Goal: Task Accomplishment & Management: Manage account settings

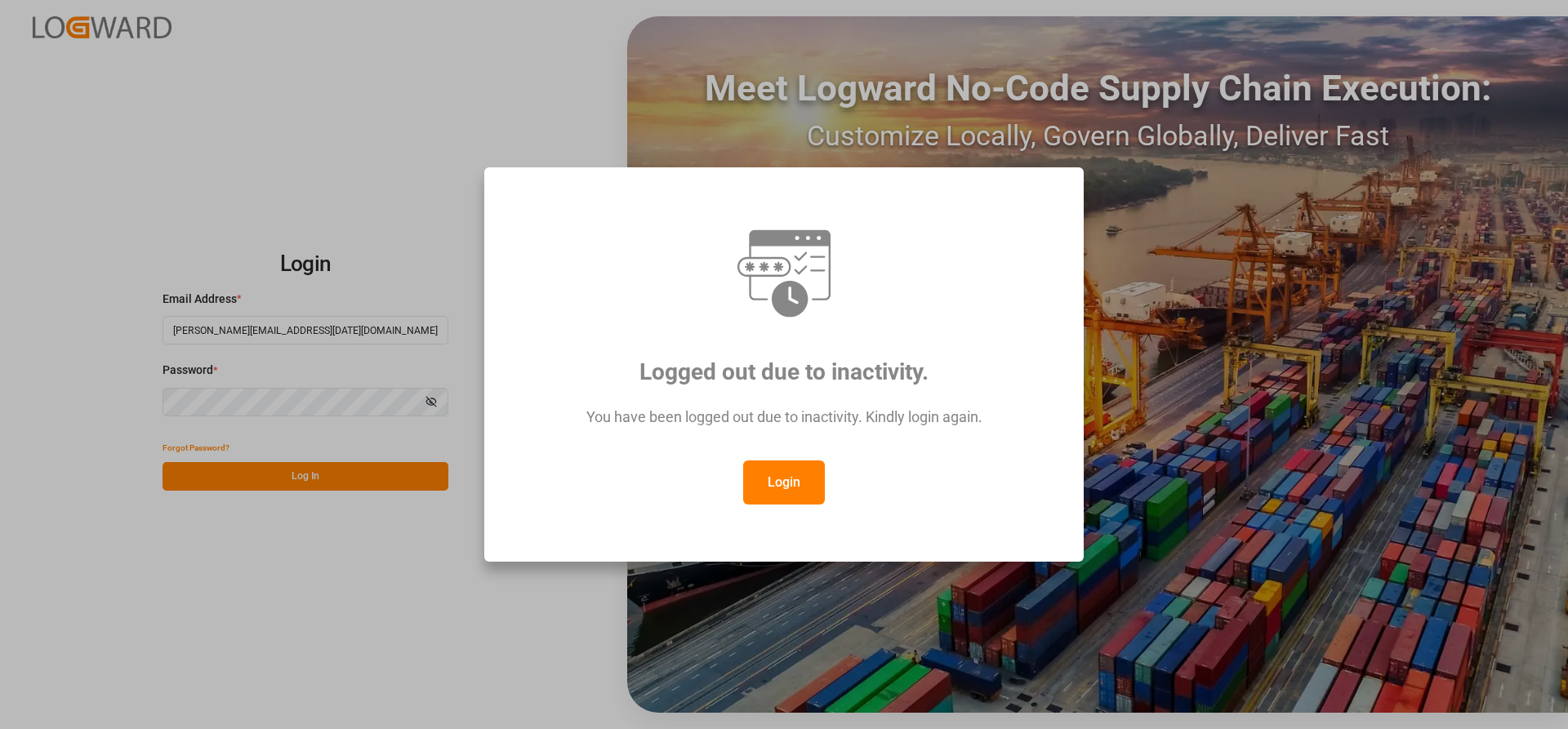
click at [783, 479] on div "Meet Logward No-Code Supply Chain Execution: Customize Locally, Govern Globally…" at bounding box center [1097, 364] width 941 height 697
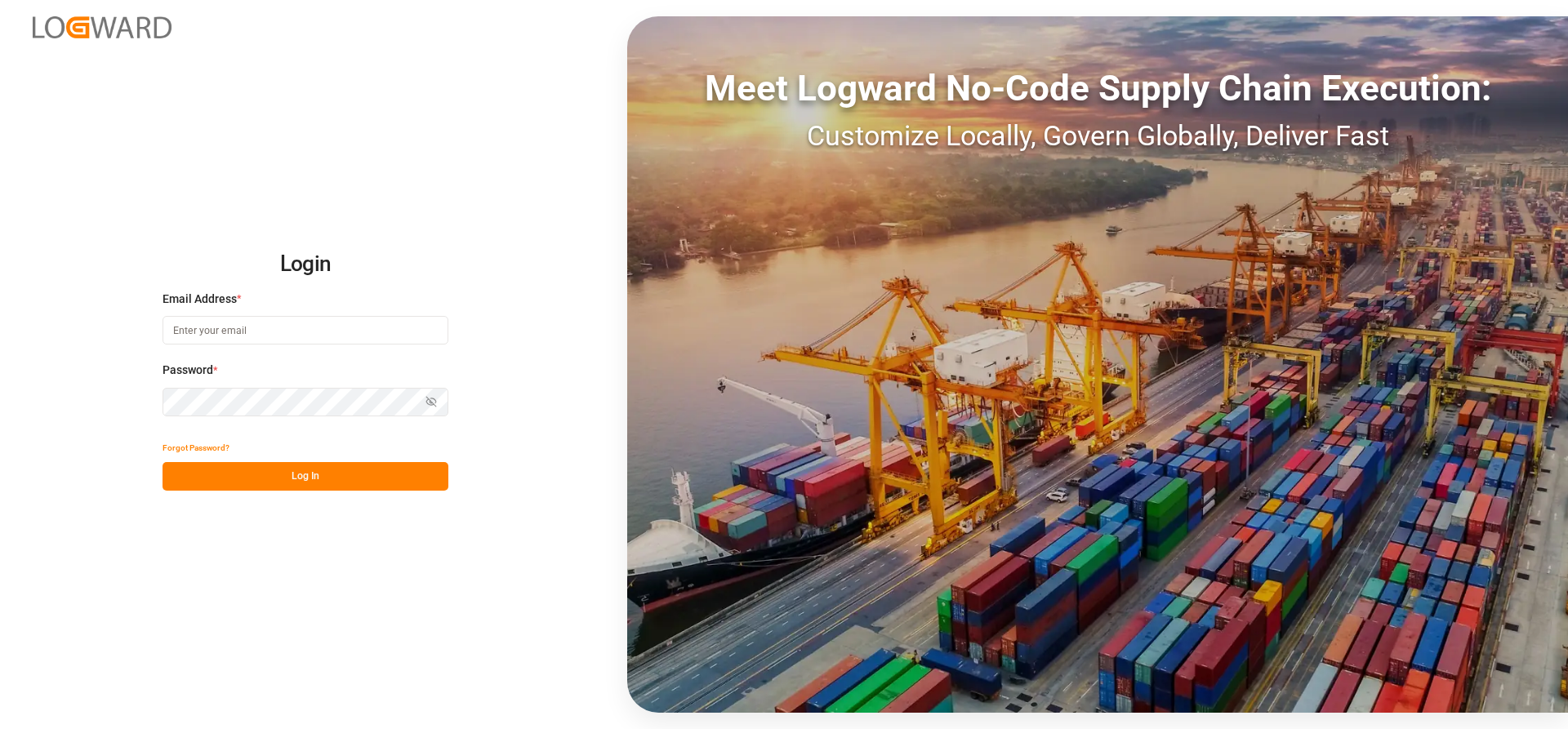
type input "[PERSON_NAME][EMAIL_ADDRESS][DATE][DOMAIN_NAME]"
click at [292, 471] on button "Log In" at bounding box center [305, 476] width 286 height 28
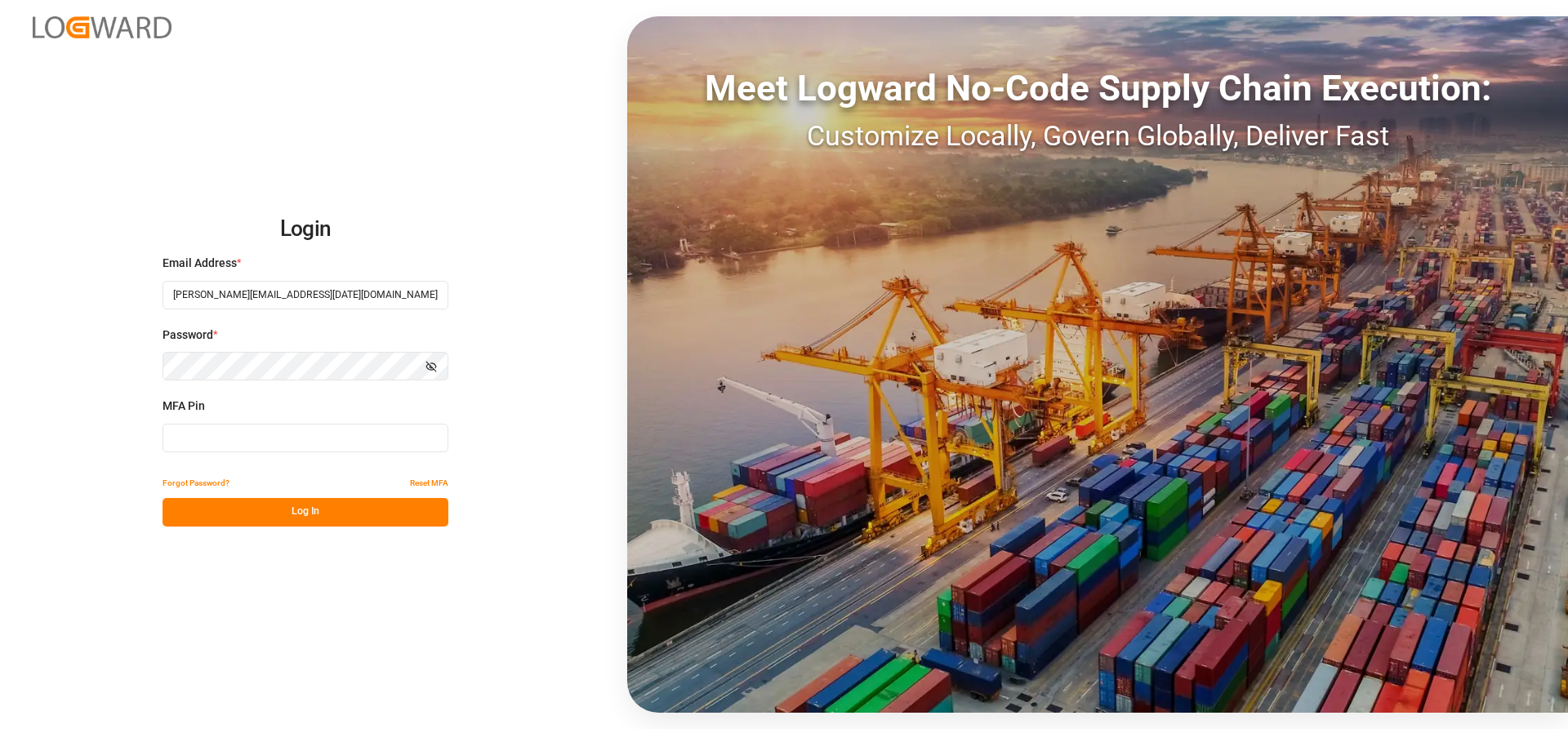
click at [239, 445] on input at bounding box center [305, 437] width 286 height 28
type input "4"
type input "040213"
click at [243, 520] on button "Log In" at bounding box center [305, 512] width 286 height 28
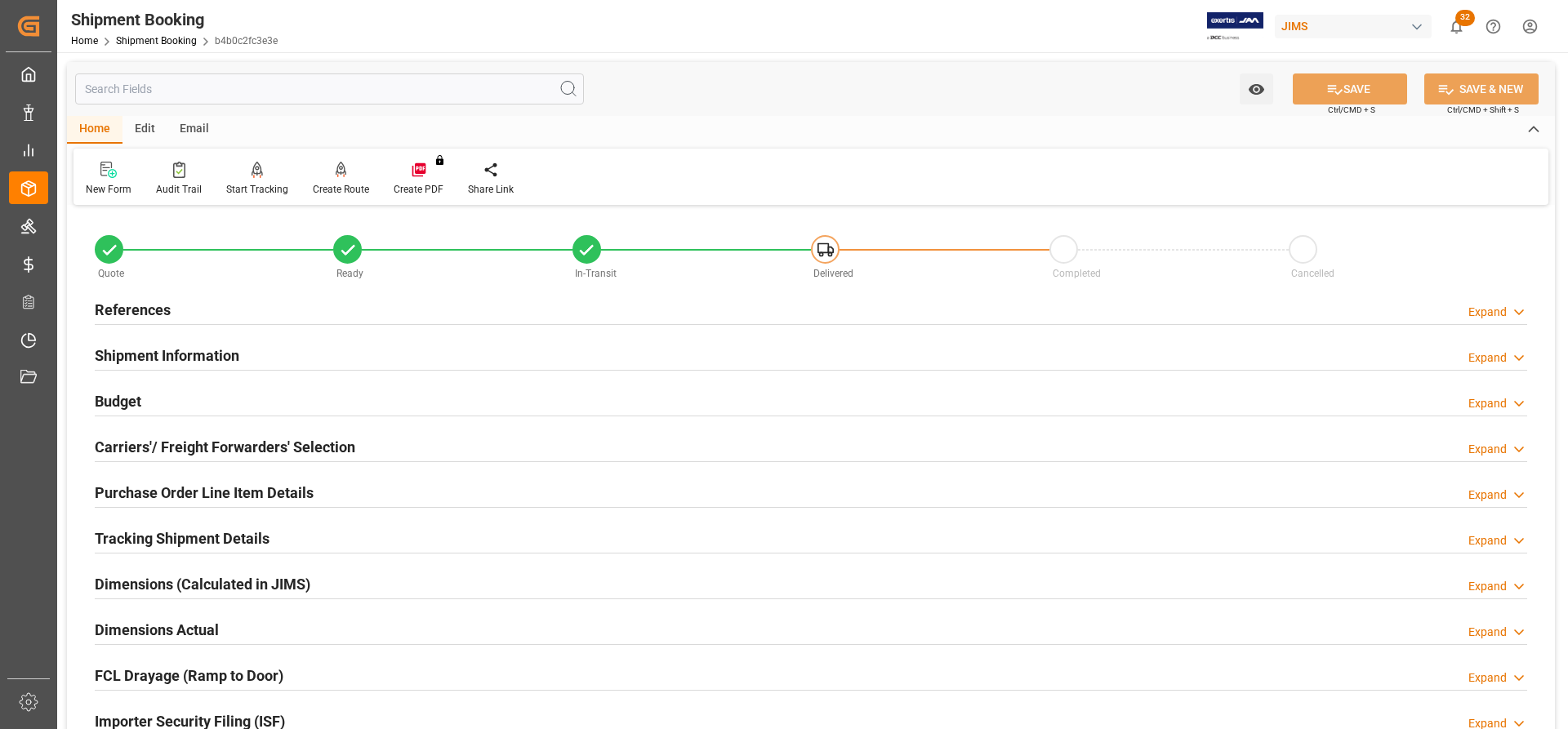
click at [148, 315] on h2 "References" at bounding box center [132, 309] width 76 height 22
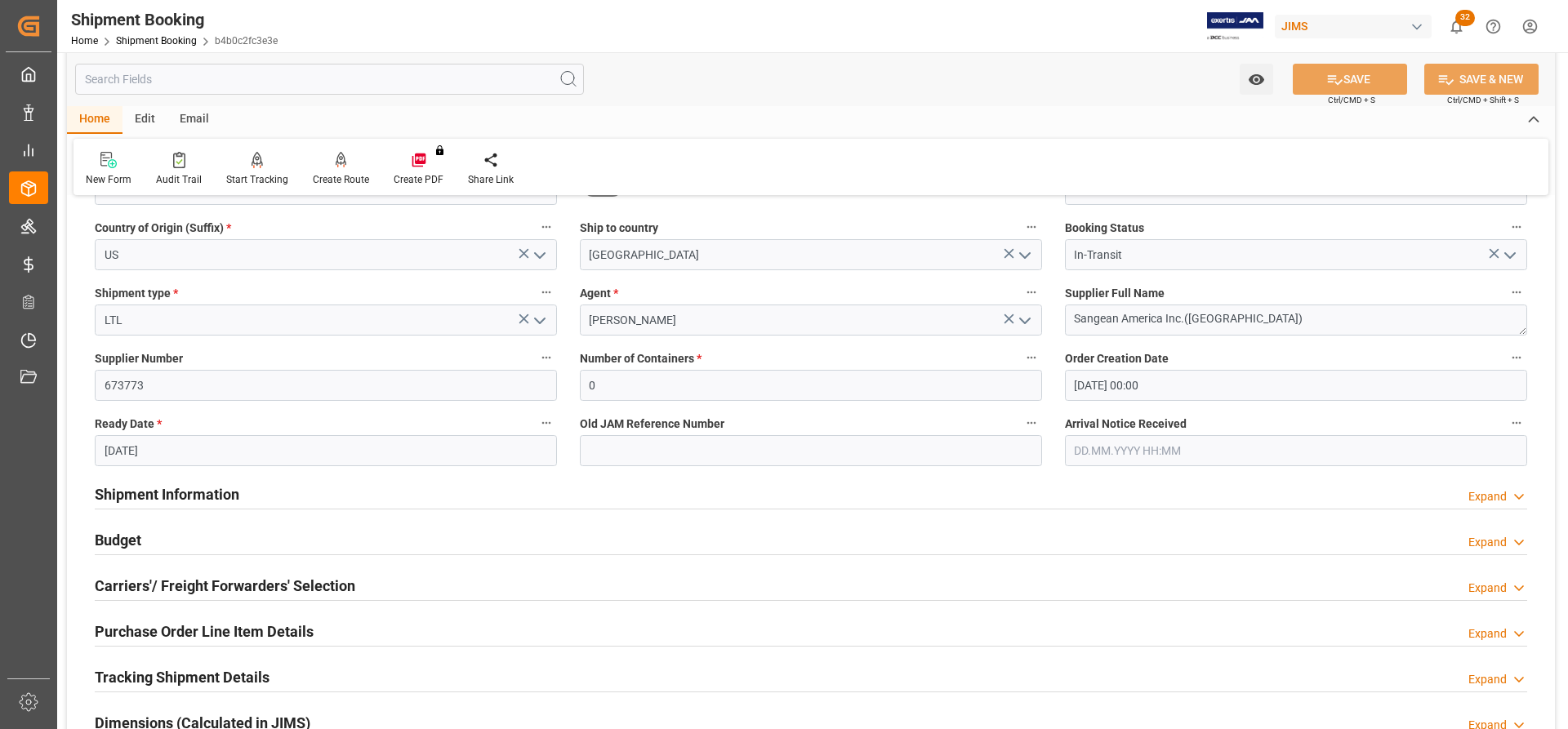
scroll to position [163, 0]
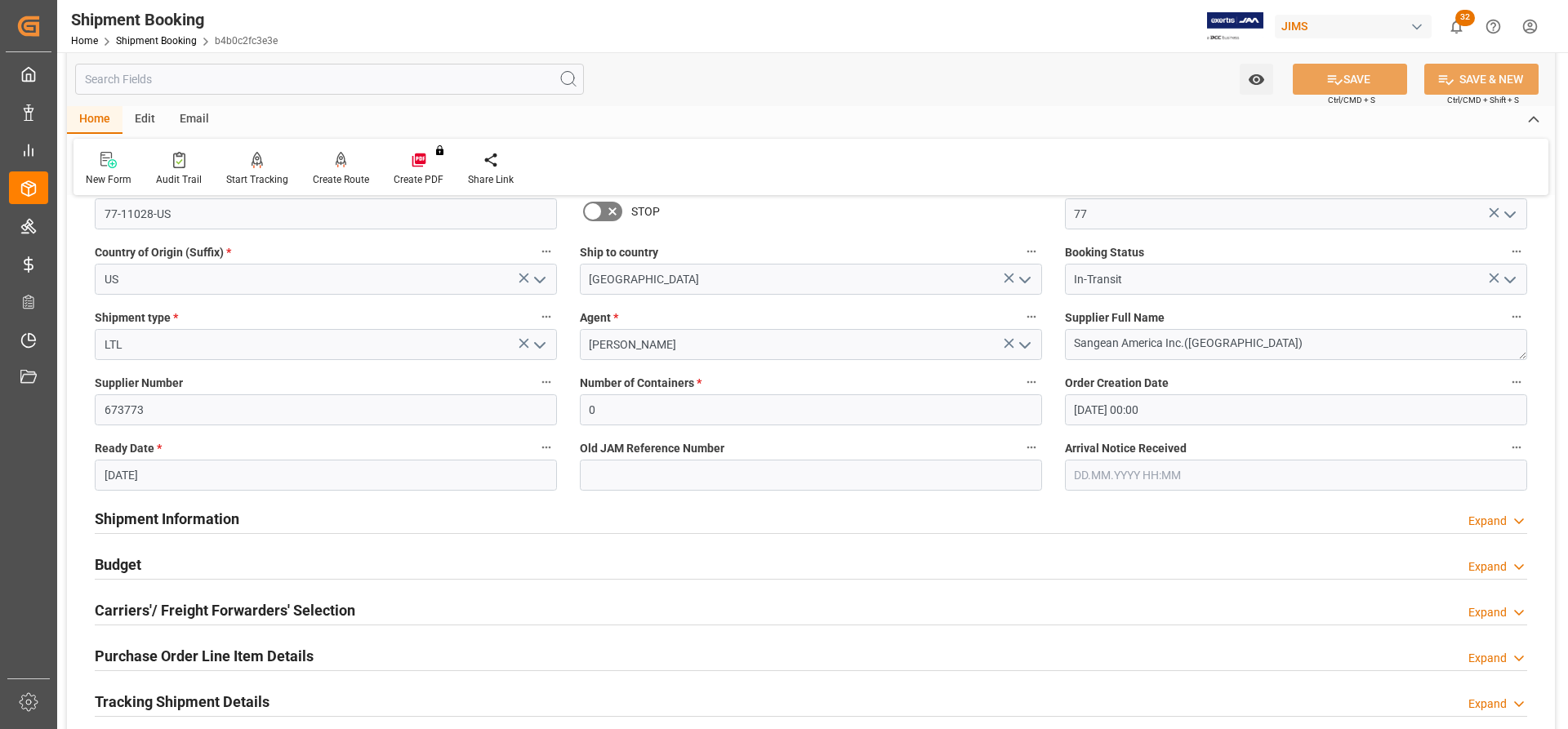
click at [151, 518] on h2 "Shipment Information" at bounding box center [166, 519] width 145 height 22
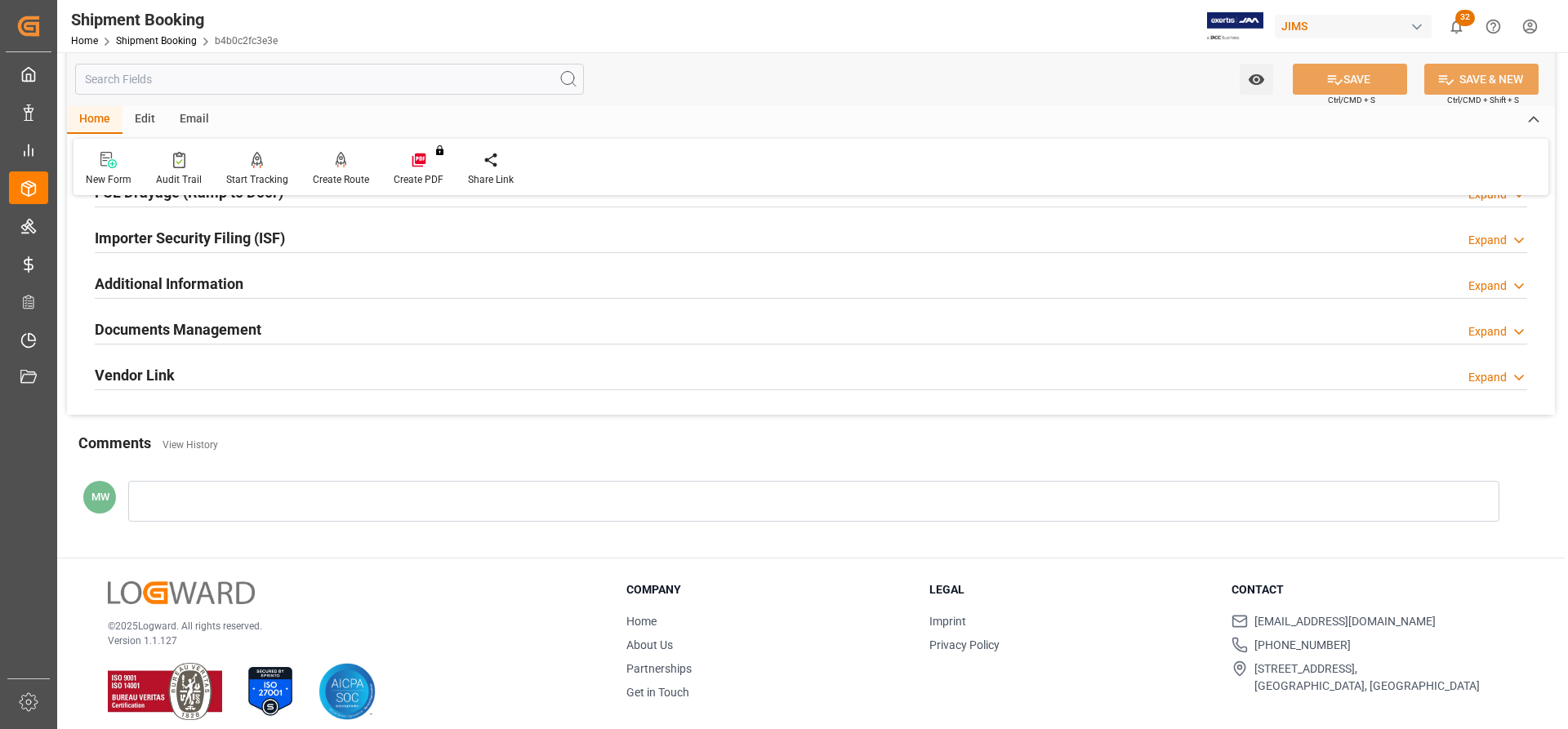
scroll to position [1482, 0]
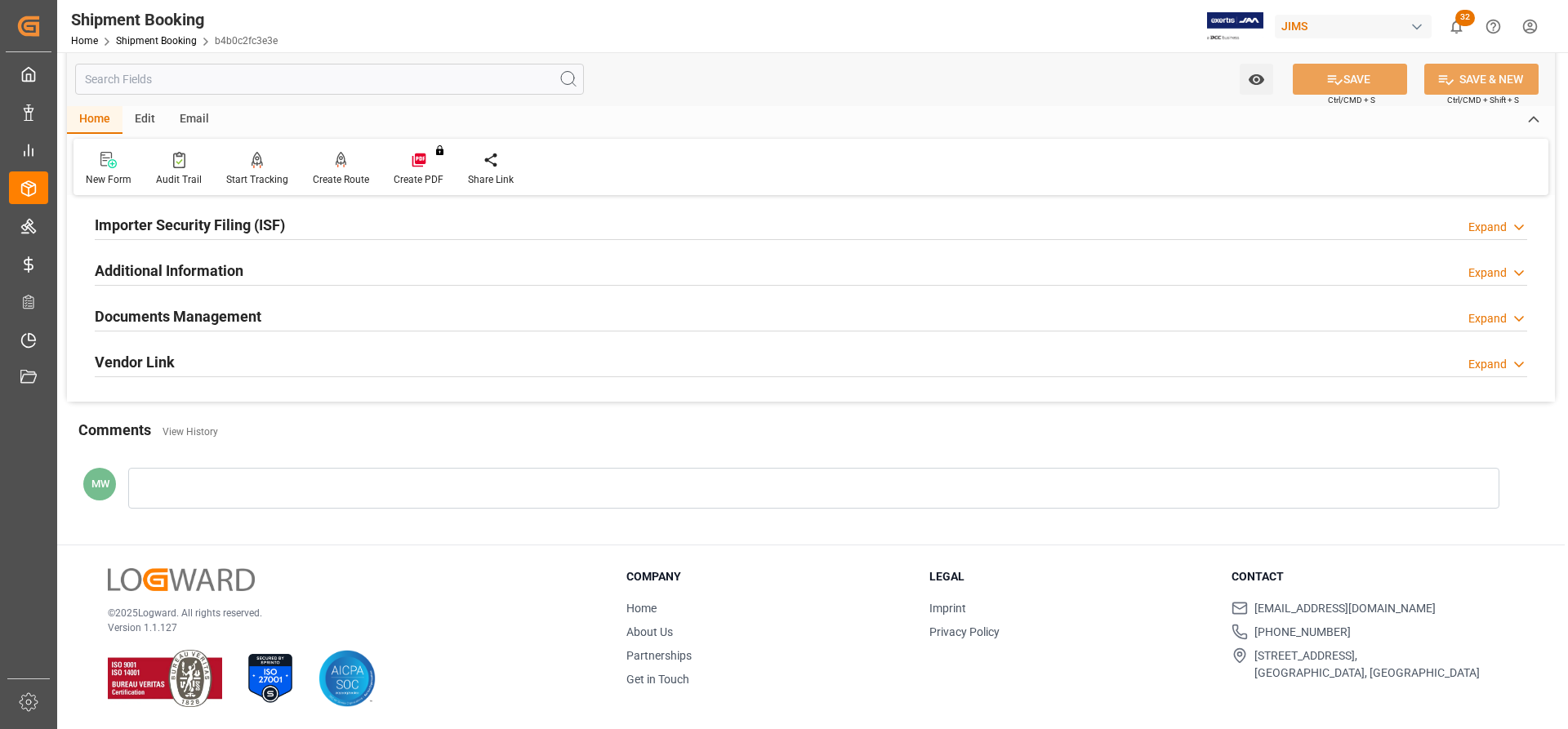
click at [143, 312] on h2 "Documents Management" at bounding box center [177, 316] width 166 height 22
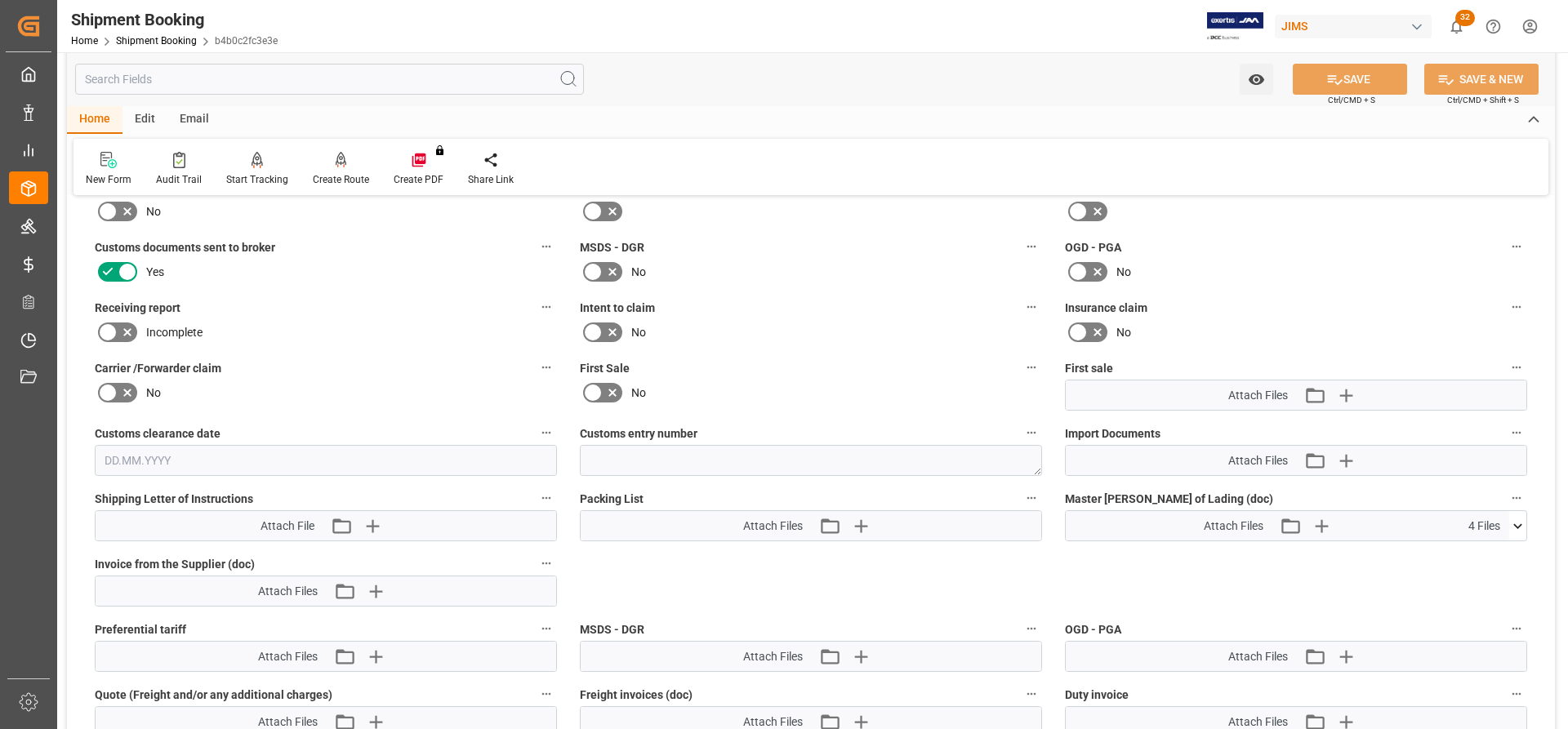
scroll to position [1727, 0]
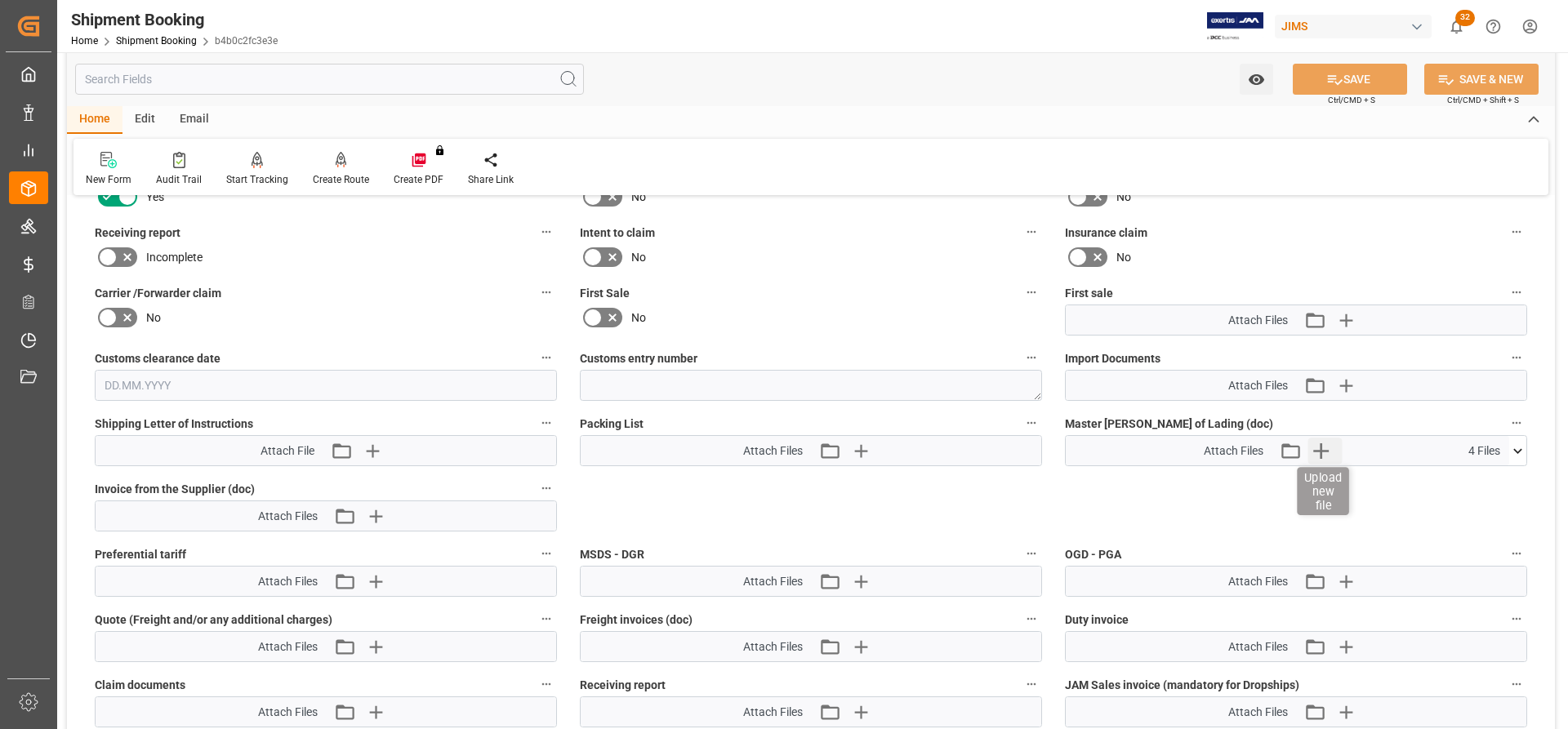
click at [1318, 443] on icon "button" at bounding box center [1320, 450] width 27 height 27
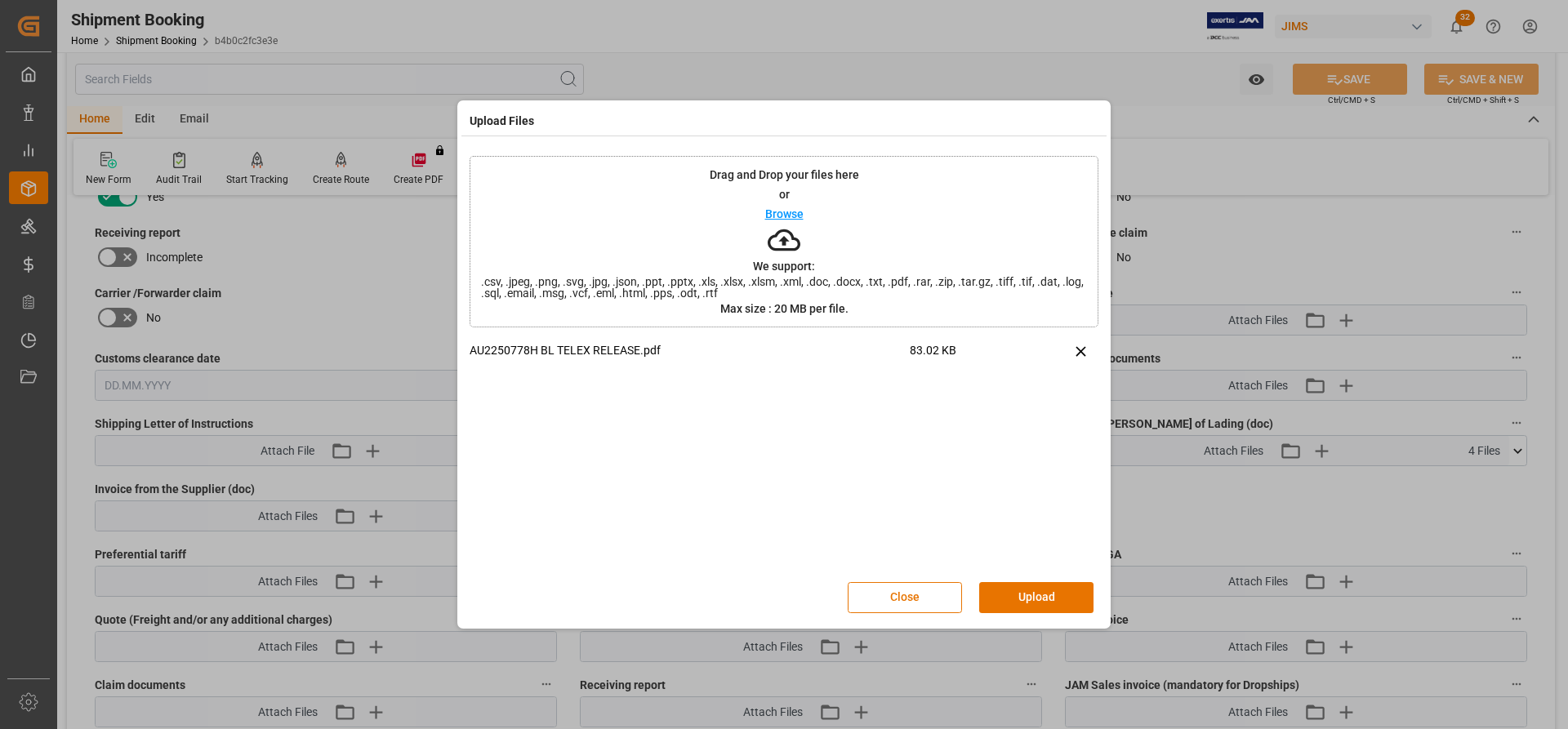
click at [1039, 602] on button "Upload" at bounding box center [1036, 597] width 114 height 31
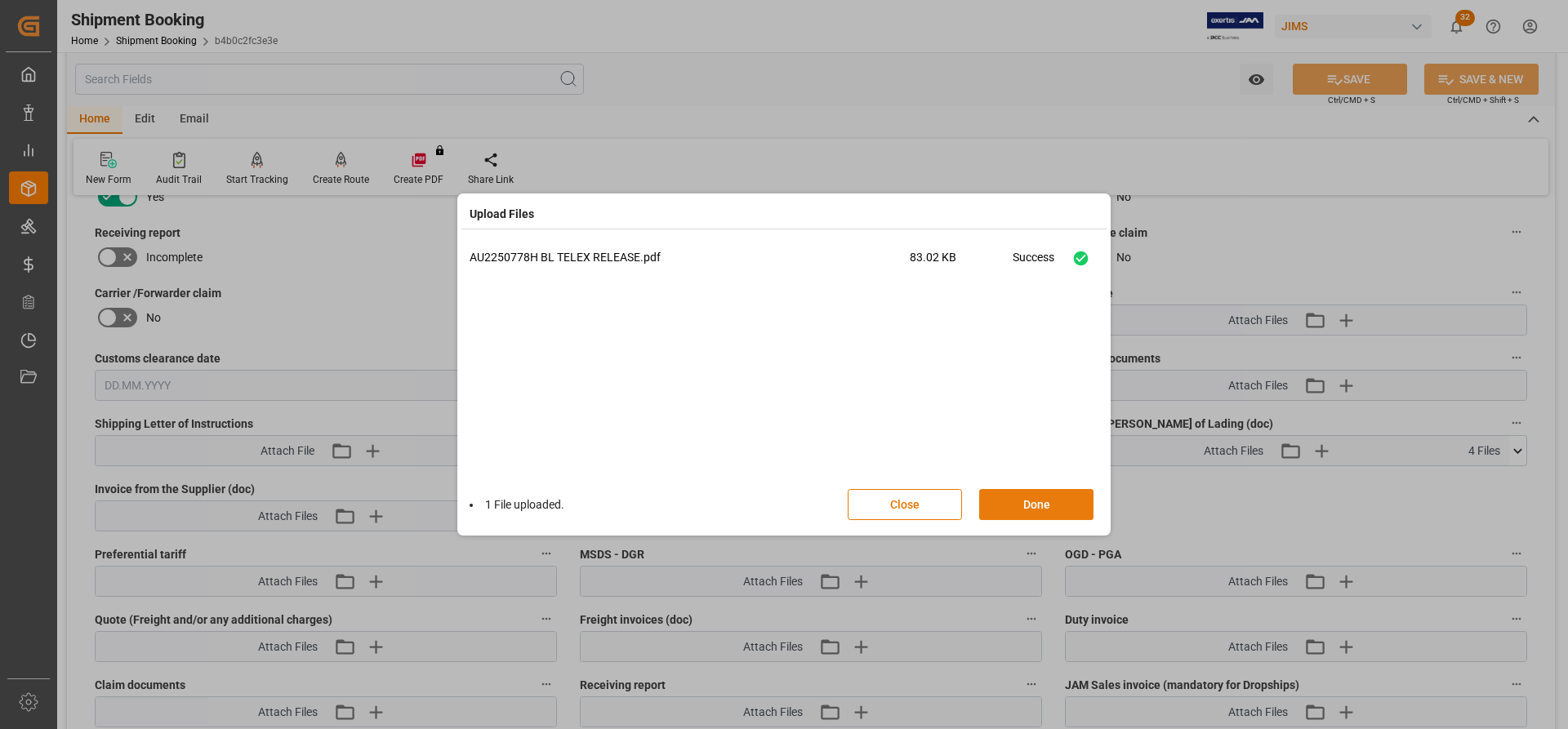
click at [1050, 501] on button "Done" at bounding box center [1036, 505] width 114 height 31
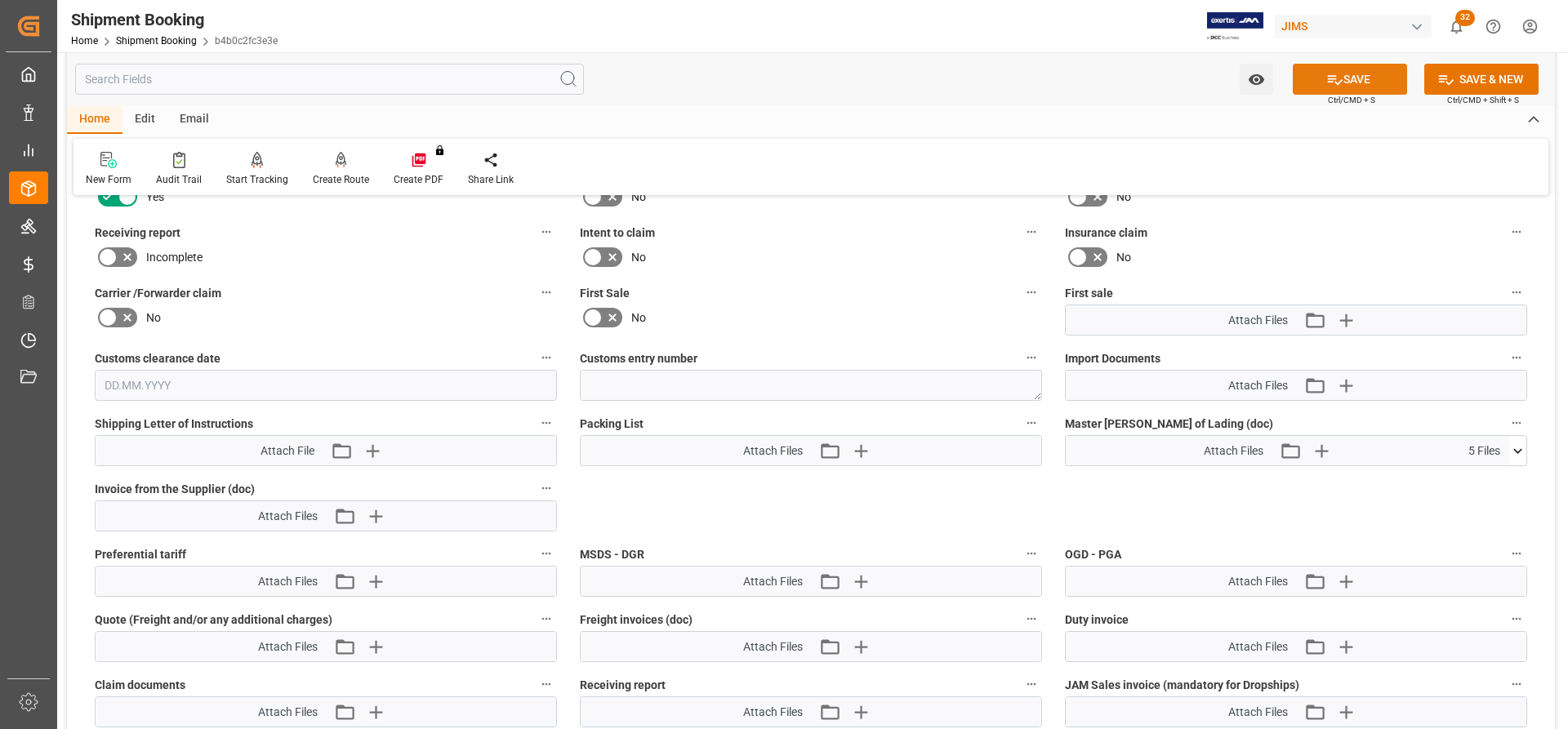
click at [1364, 84] on button "SAVE" at bounding box center [1350, 80] width 114 height 31
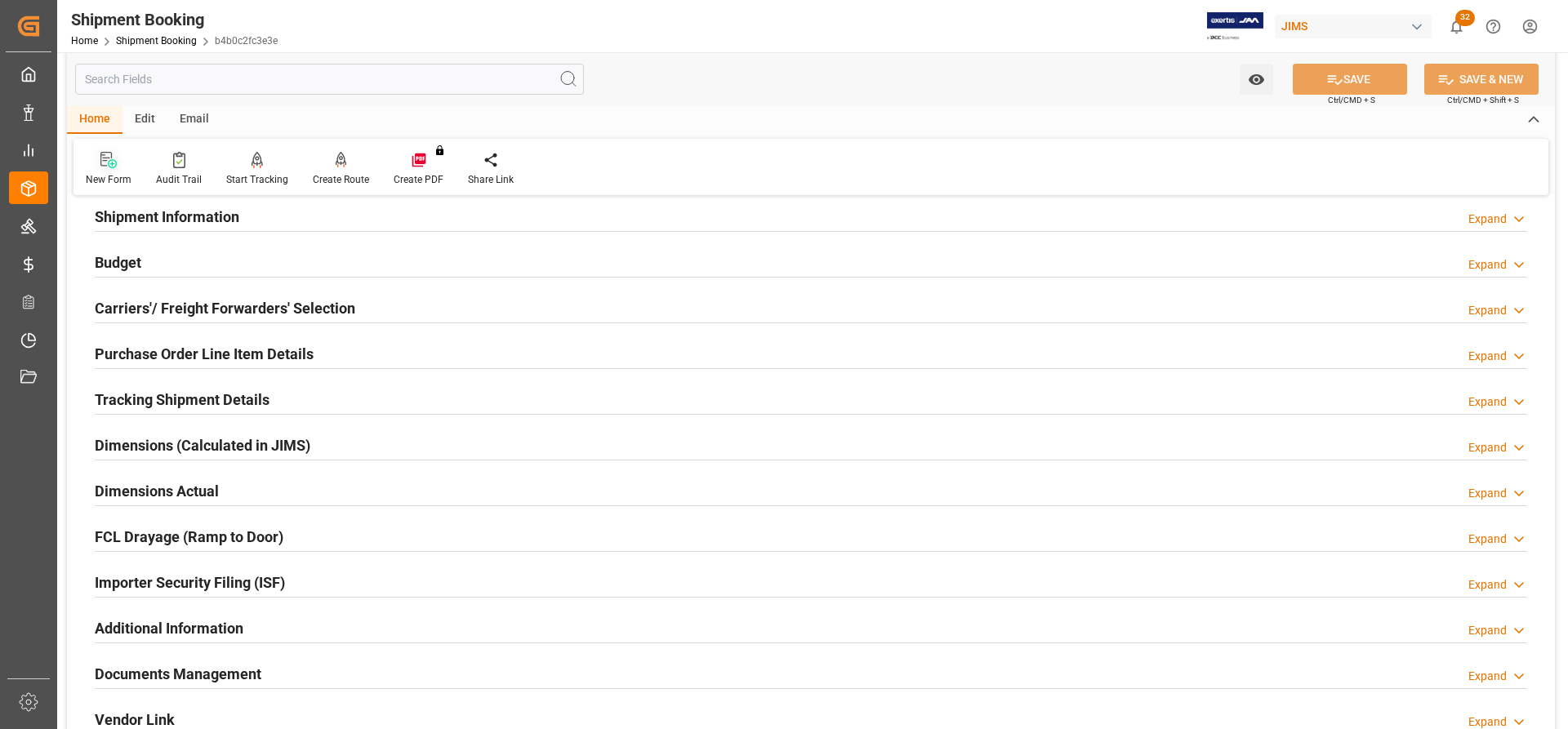
scroll to position [88, 0]
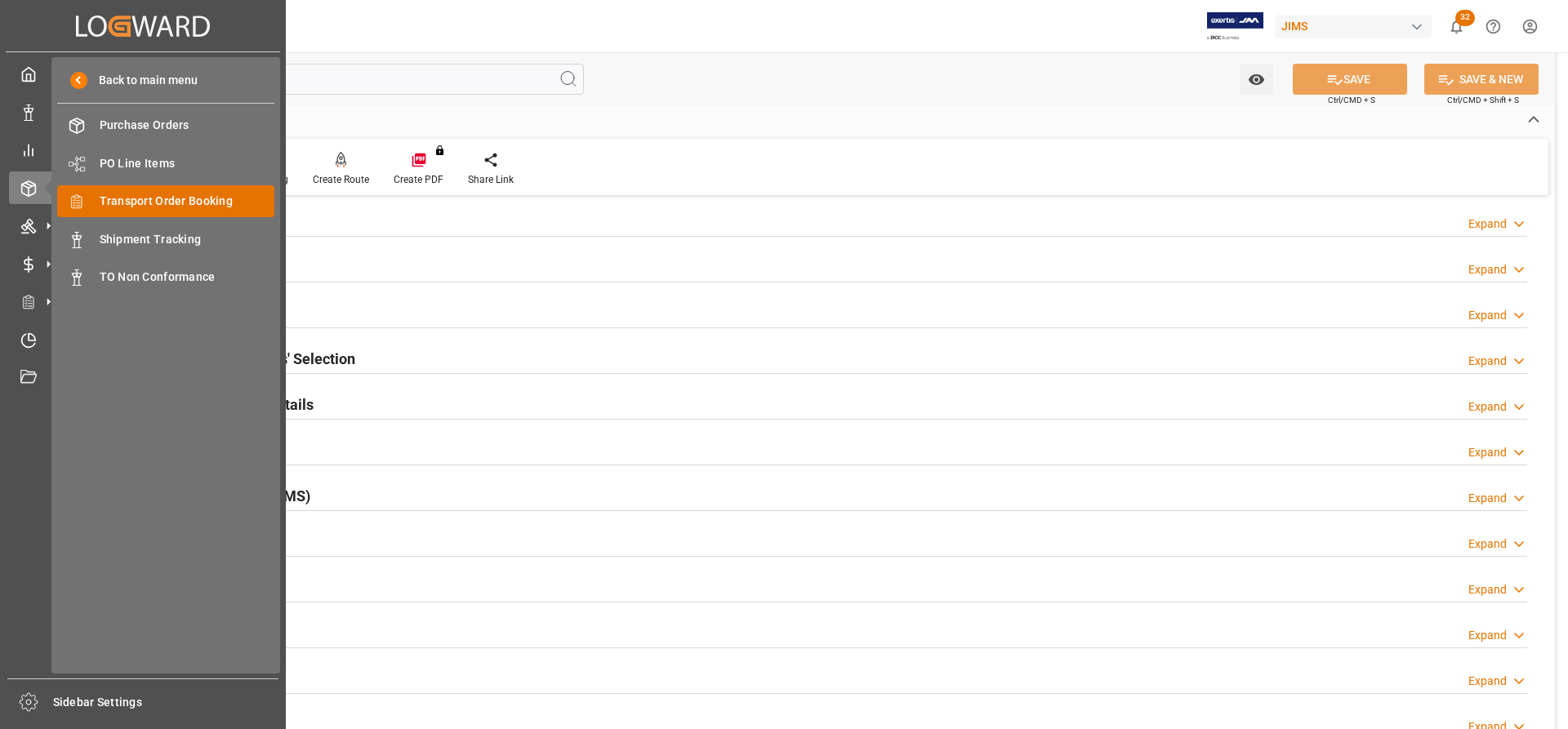
click at [145, 205] on span "Transport Order Booking" at bounding box center [187, 200] width 176 height 17
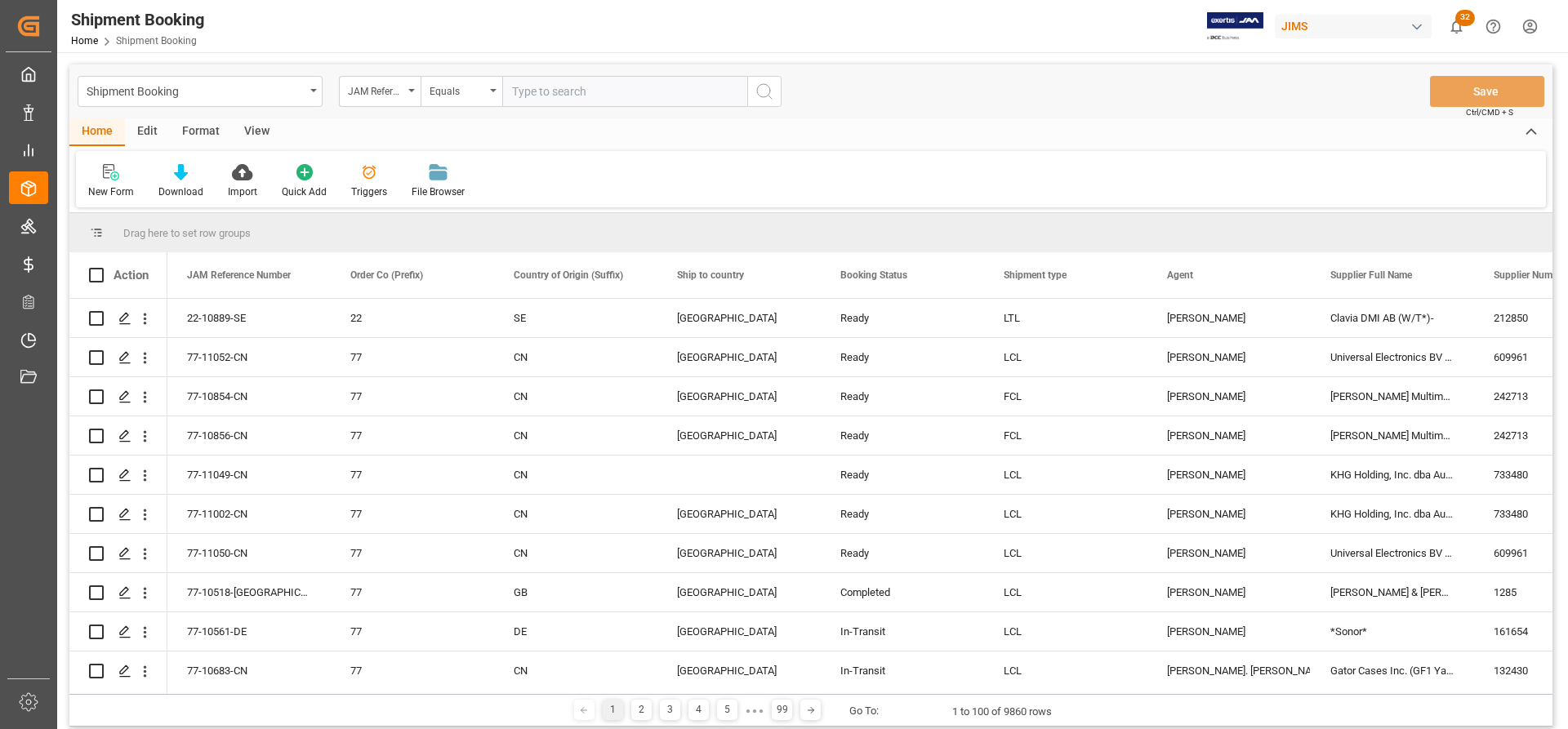
click at [553, 86] on input "text" at bounding box center [624, 91] width 245 height 31
type input "77-10977-US"
click at [768, 85] on circle "search button" at bounding box center [763, 90] width 13 height 13
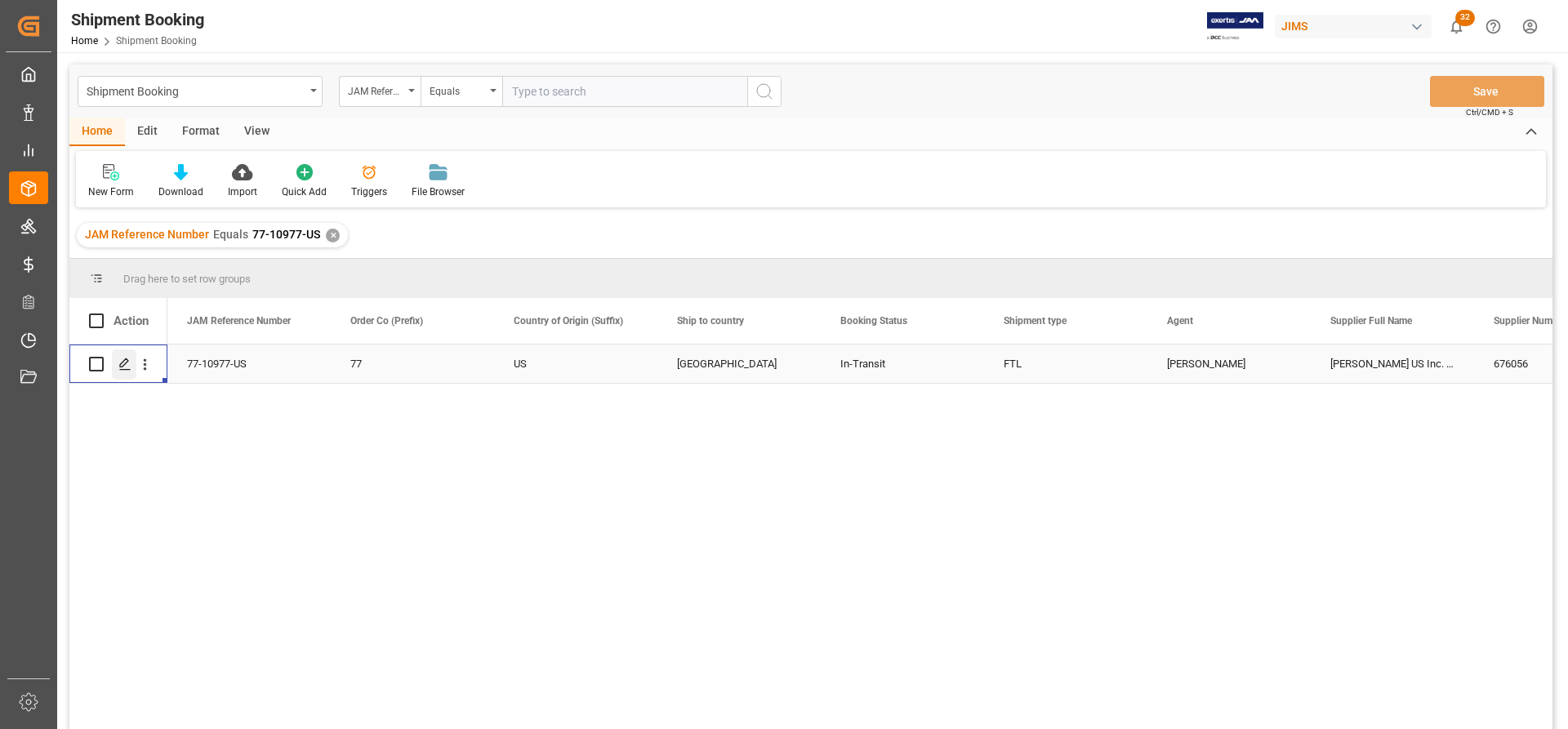
click at [124, 364] on icon "Press SPACE to select this row." at bounding box center [124, 364] width 13 height 13
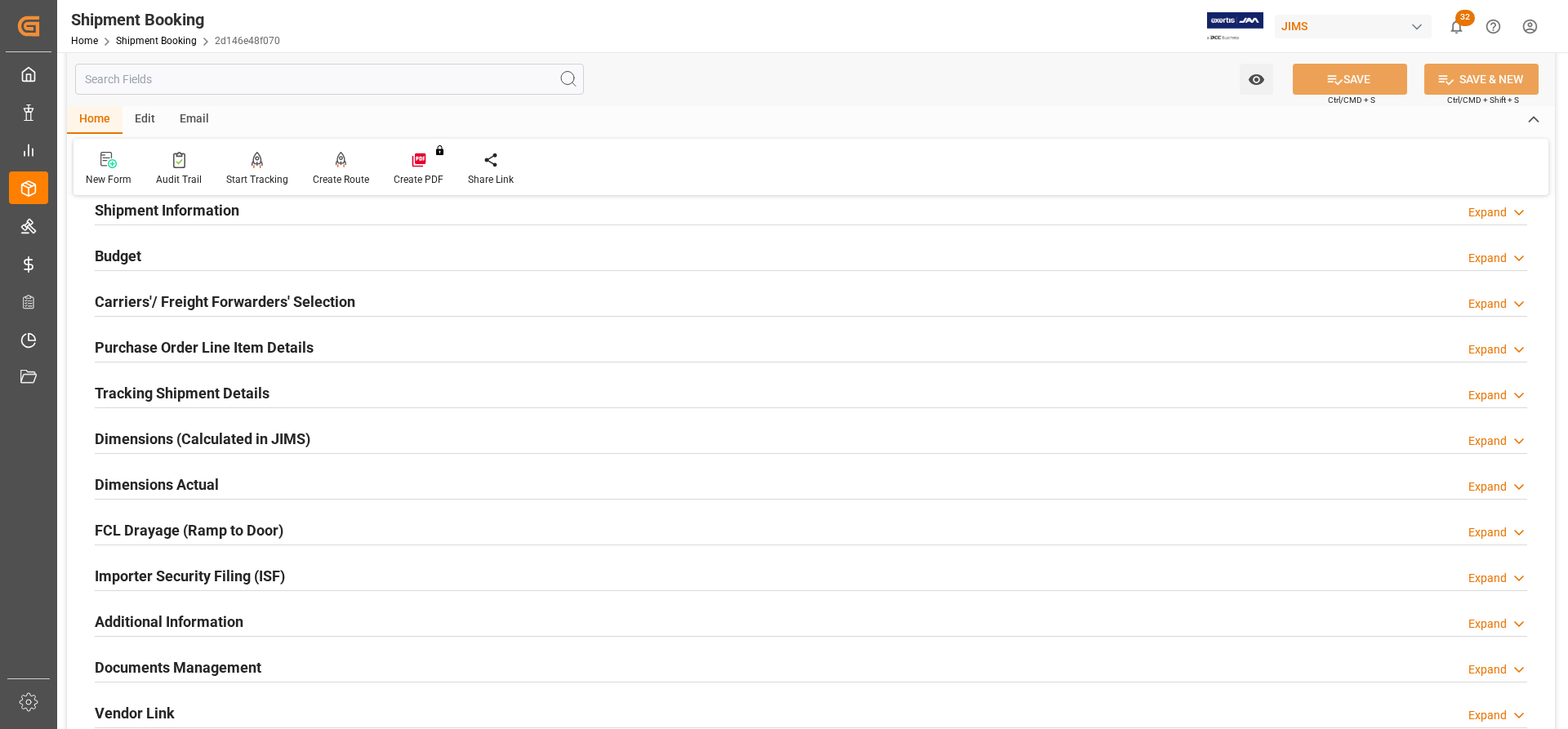
scroll to position [408, 0]
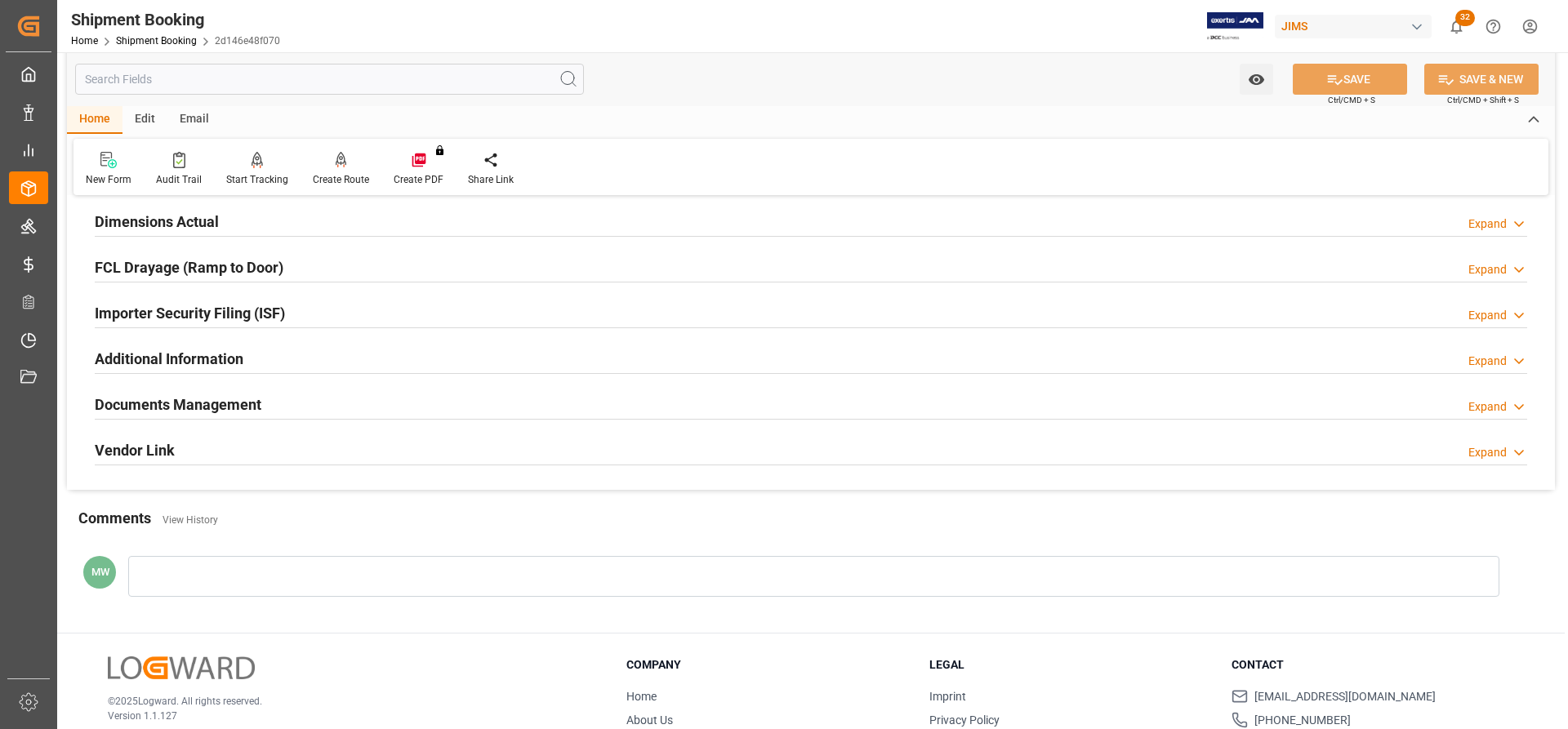
drag, startPoint x: 158, startPoint y: 402, endPoint x: 236, endPoint y: 426, distance: 81.6
click at [158, 402] on h2 "Documents Management" at bounding box center [177, 404] width 166 height 22
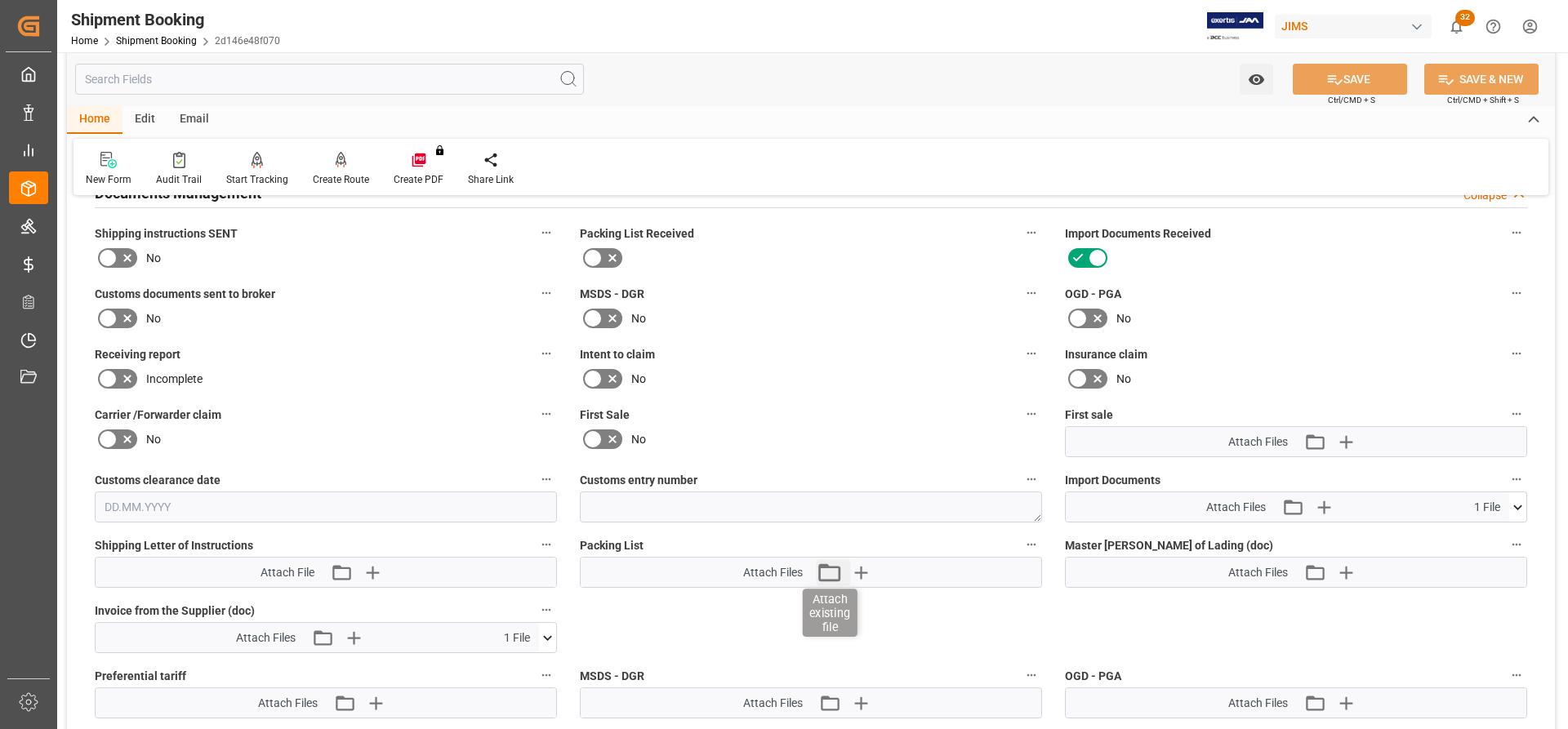
scroll to position [653, 0]
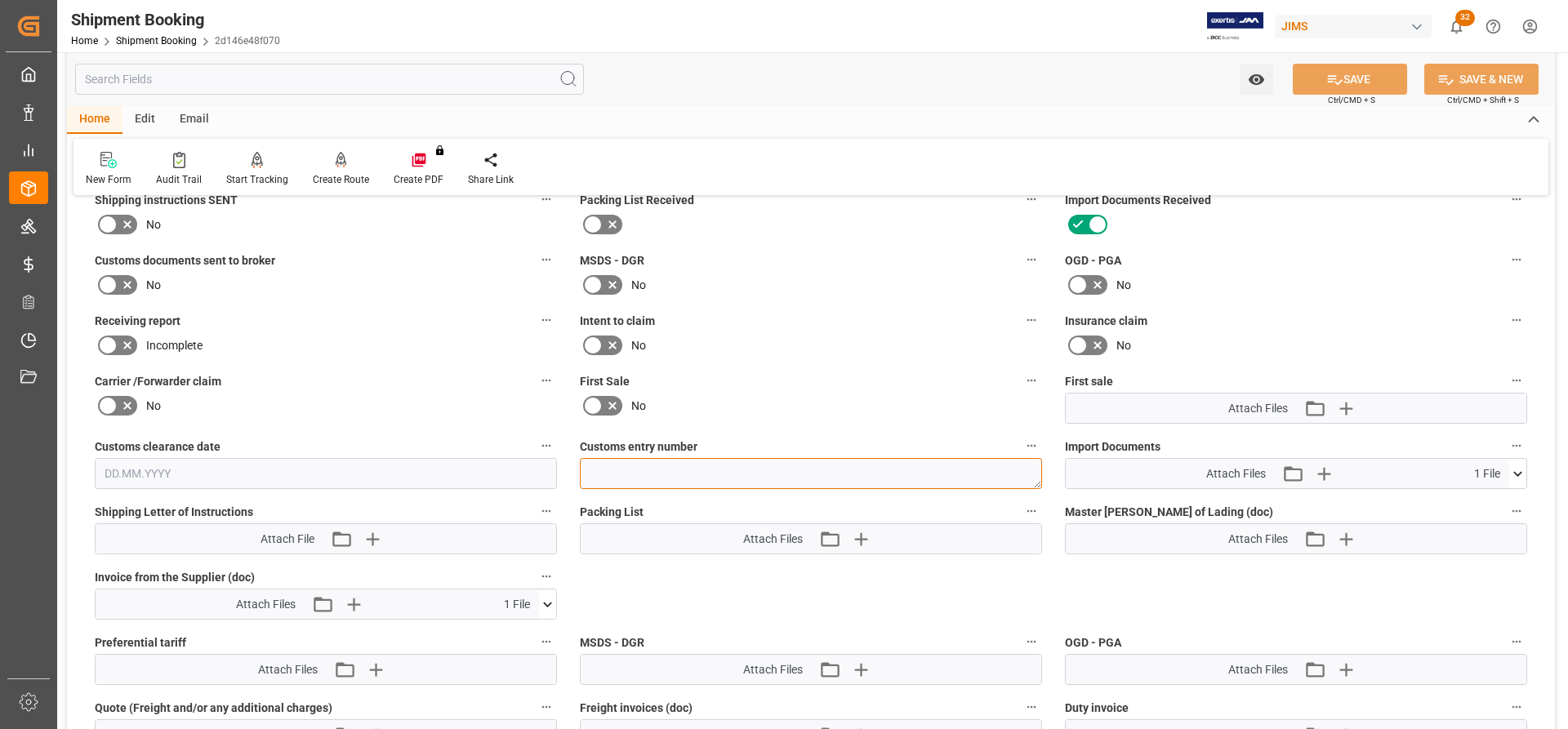
click at [610, 475] on textarea at bounding box center [811, 474] width 462 height 31
paste textarea "13391-69289971-8"
type textarea "13391-69289971-8"
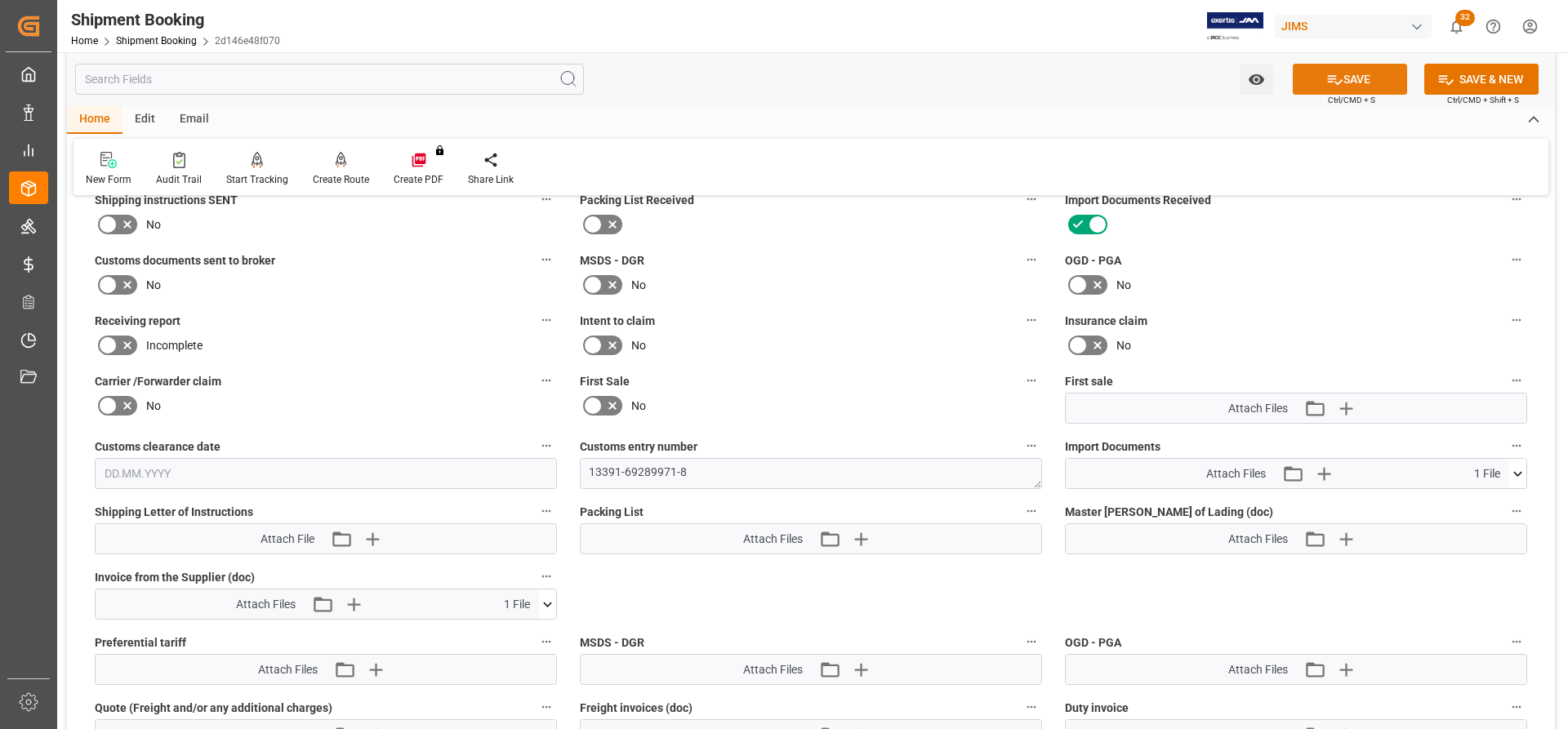
click at [1390, 80] on button "SAVE" at bounding box center [1350, 80] width 114 height 31
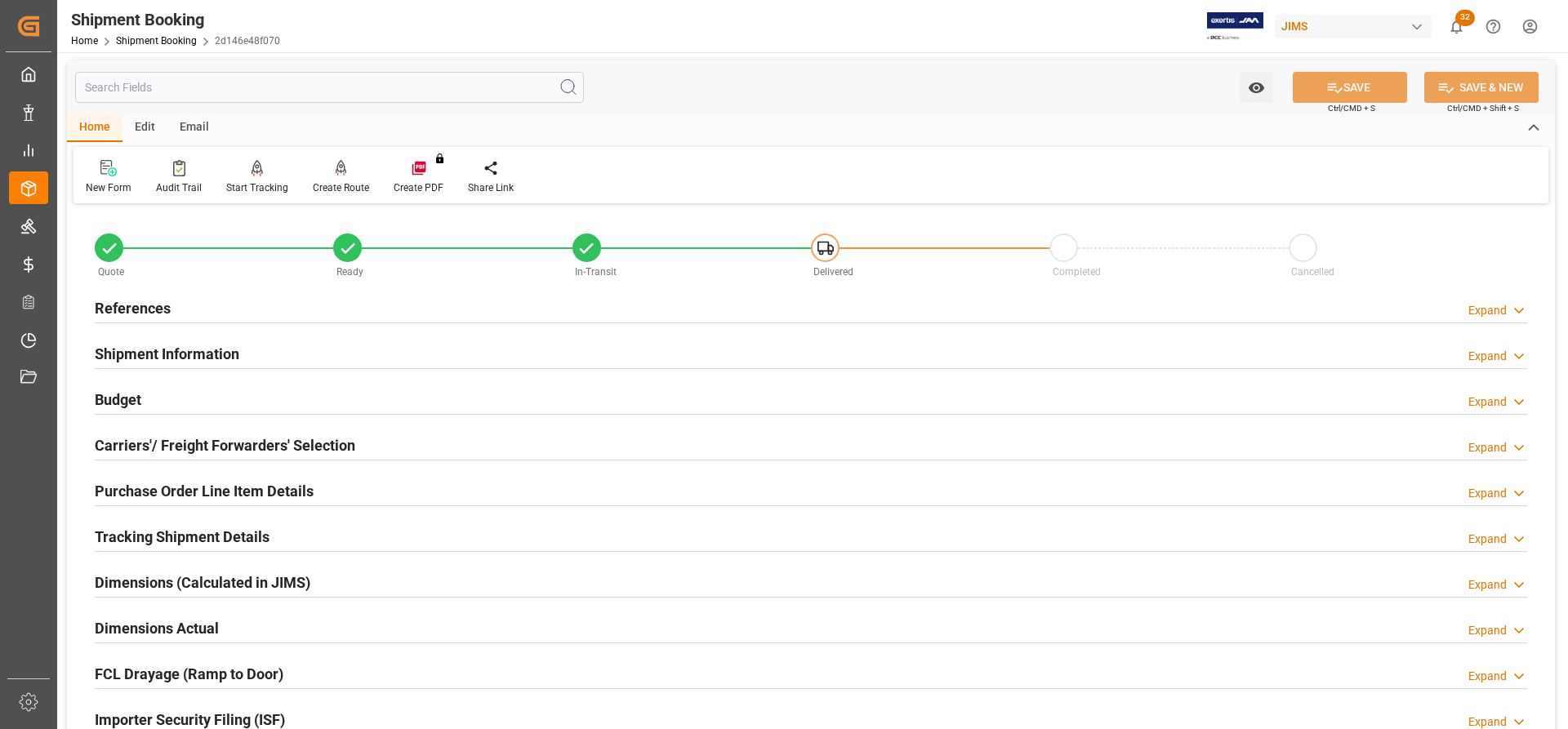
scroll to position [0, 0]
click at [108, 310] on h2 "References" at bounding box center [132, 309] width 76 height 22
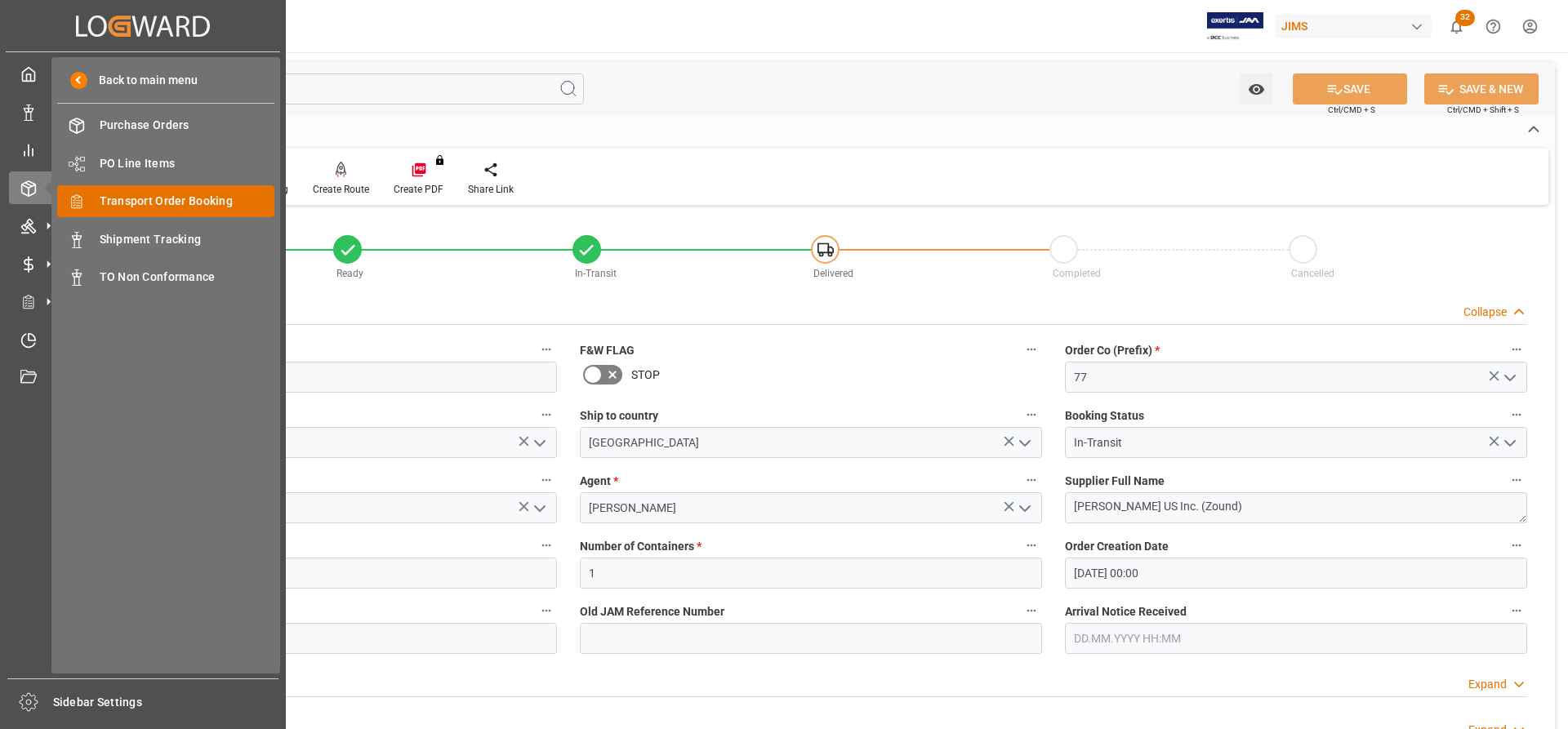
click at [156, 197] on span "Transport Order Booking" at bounding box center [187, 200] width 176 height 17
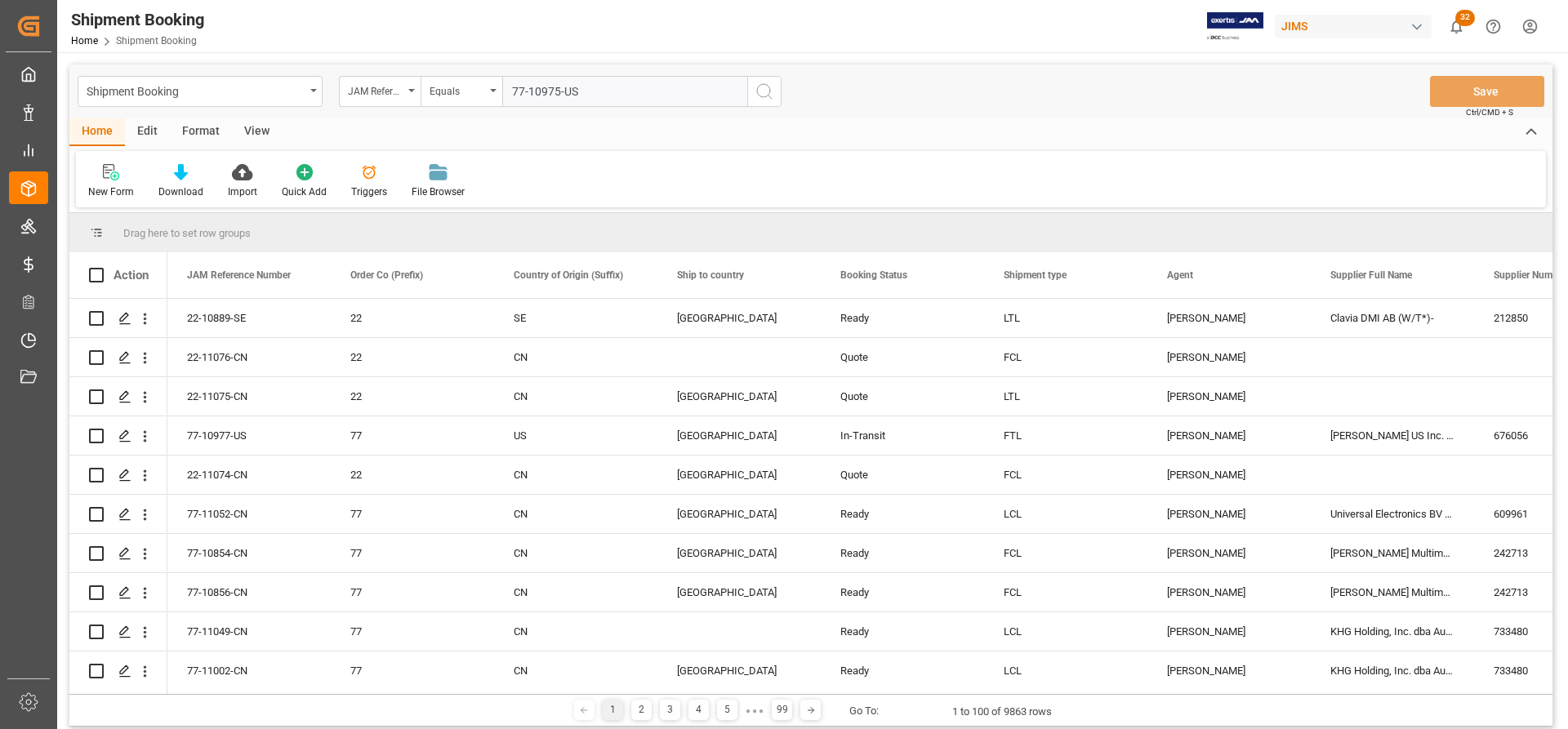
type input "77-10975-US"
click at [768, 88] on icon "search button" at bounding box center [765, 91] width 20 height 20
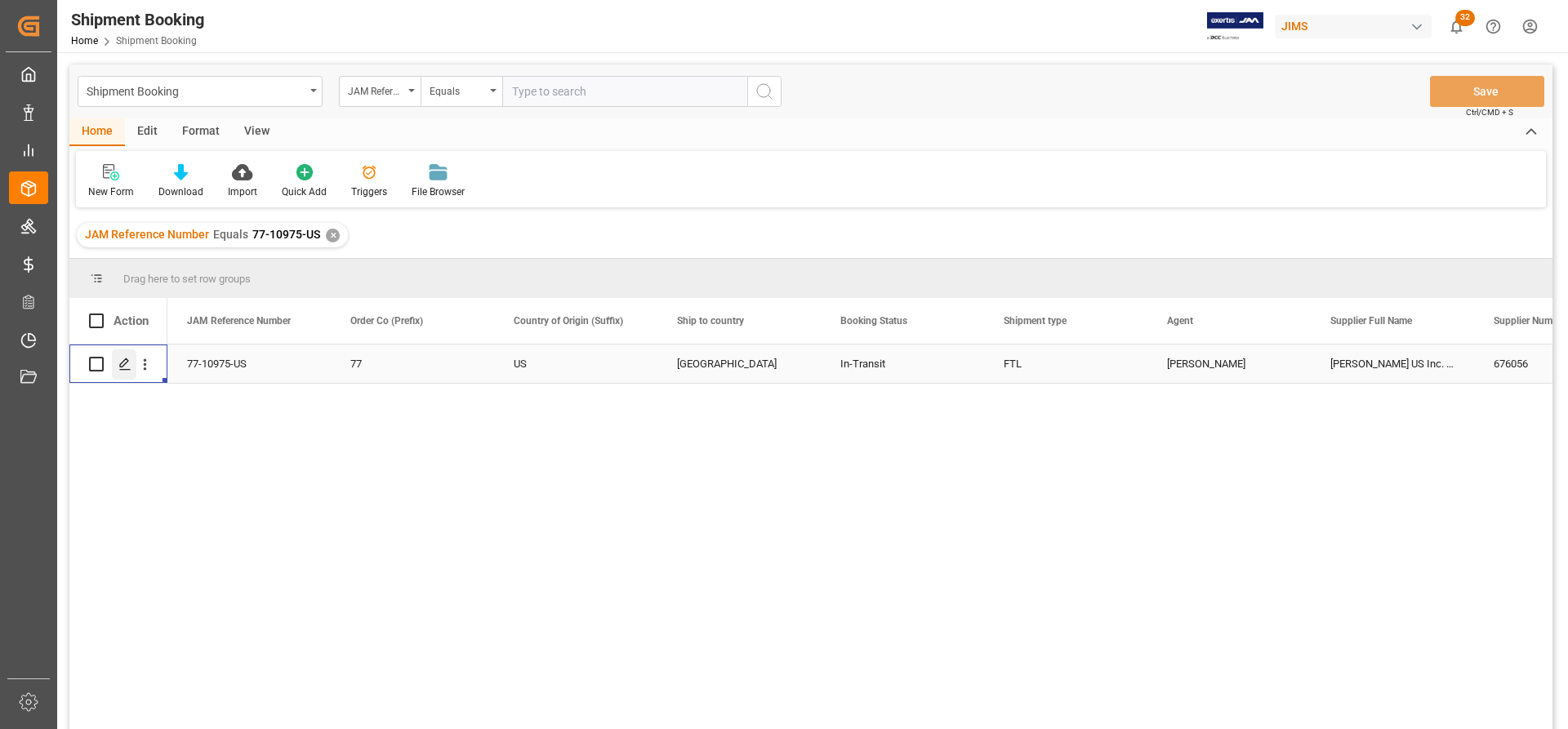
click at [115, 362] on div "Press SPACE to select this row." at bounding box center [124, 364] width 25 height 30
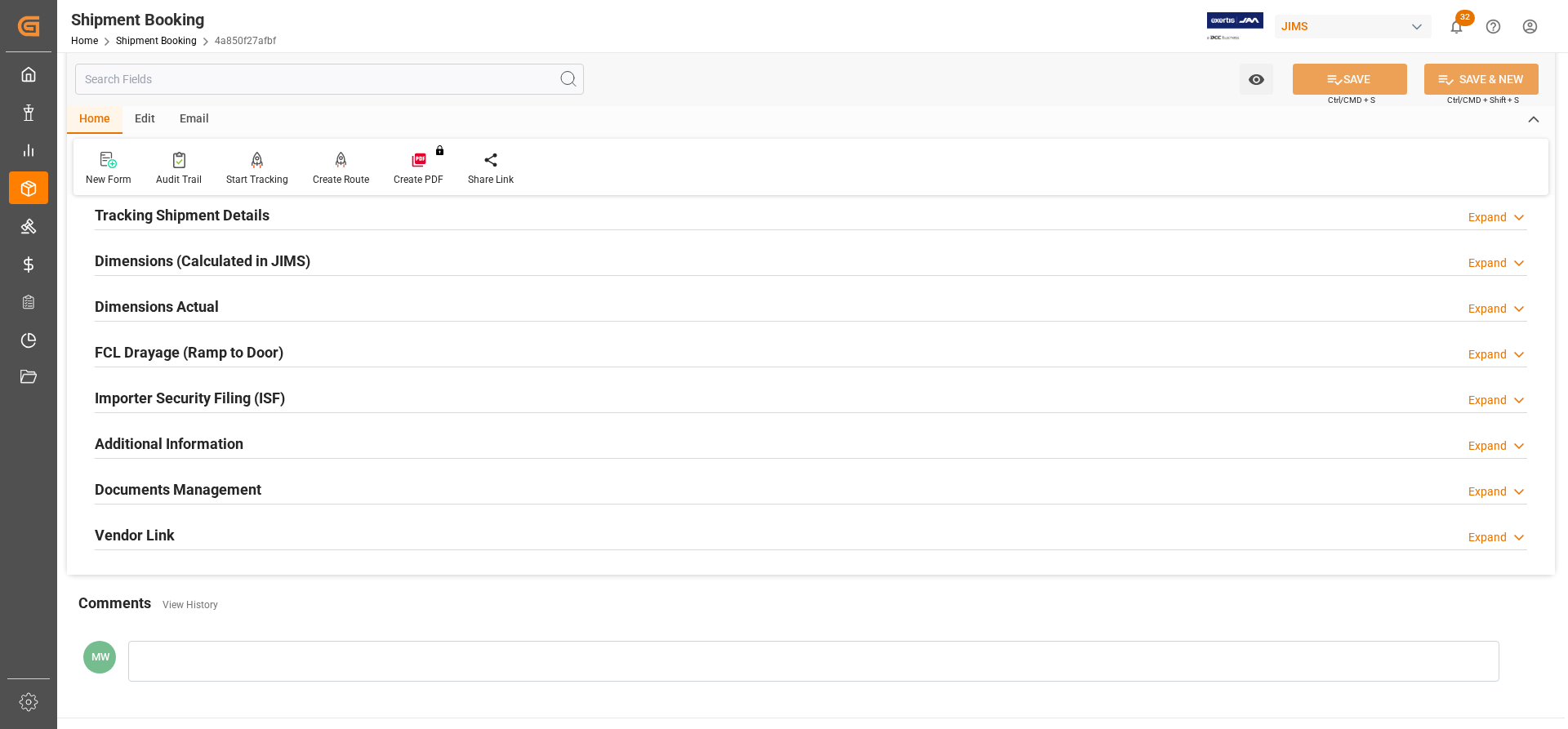
scroll to position [326, 0]
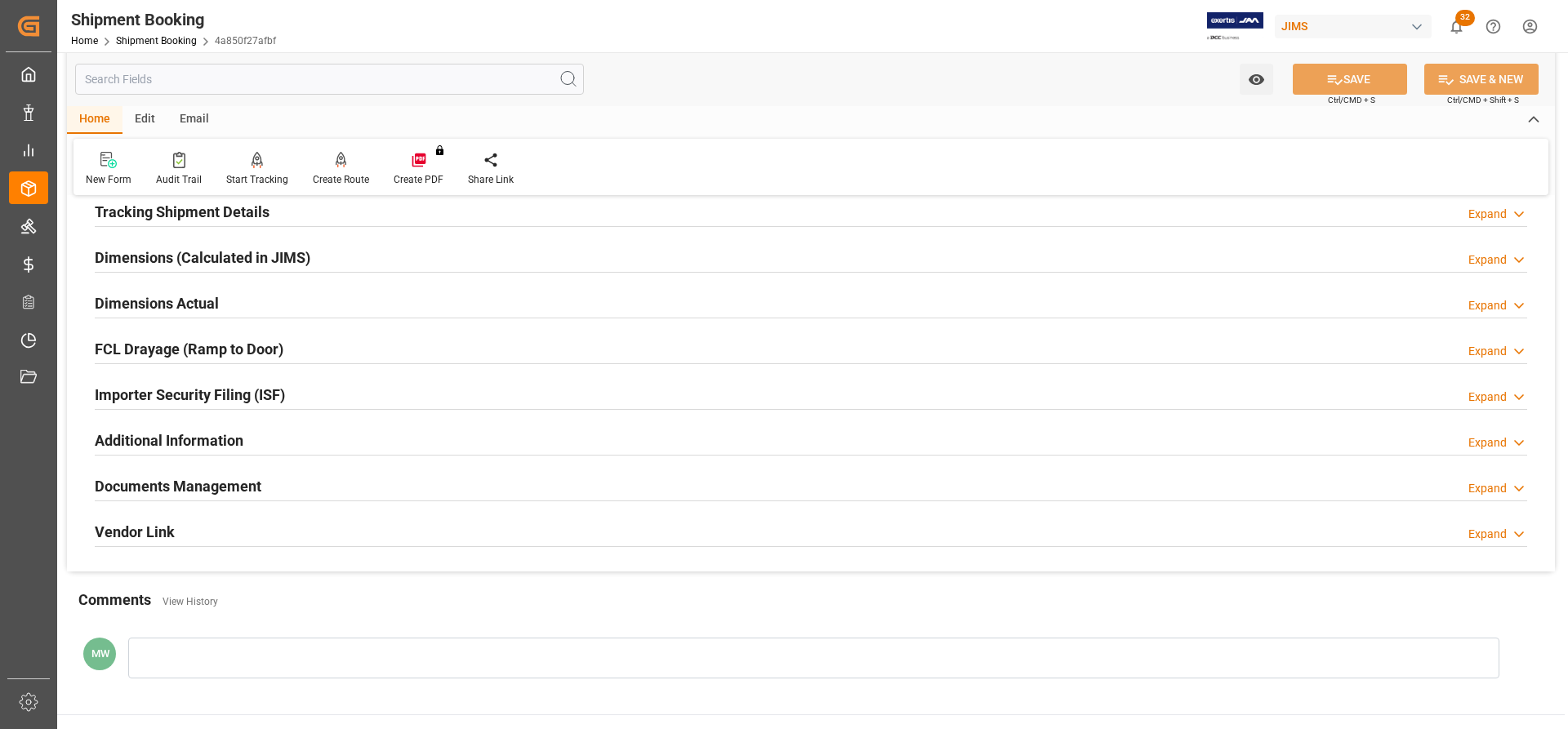
click at [187, 489] on h2 "Documents Management" at bounding box center [177, 485] width 166 height 22
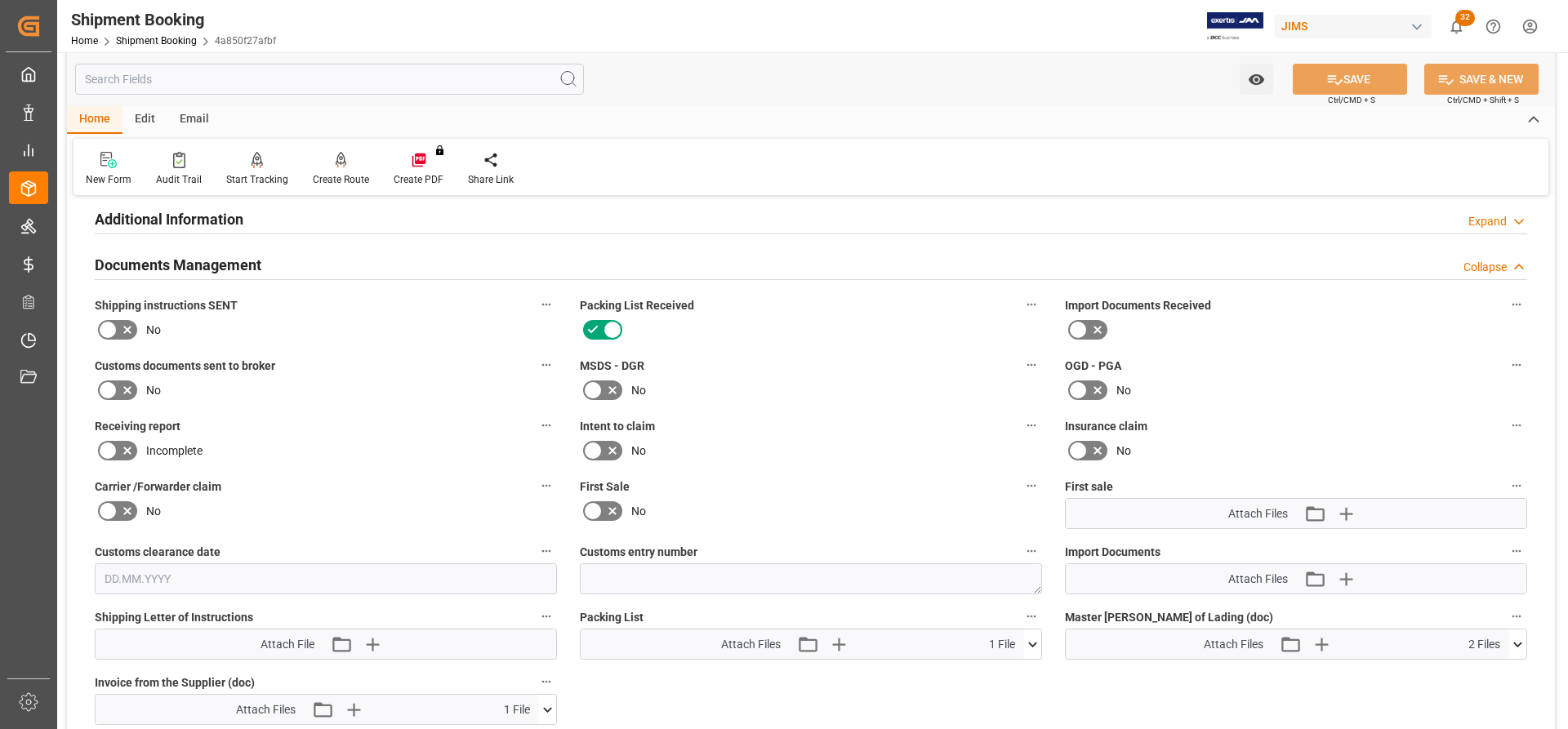
scroll to position [571, 0]
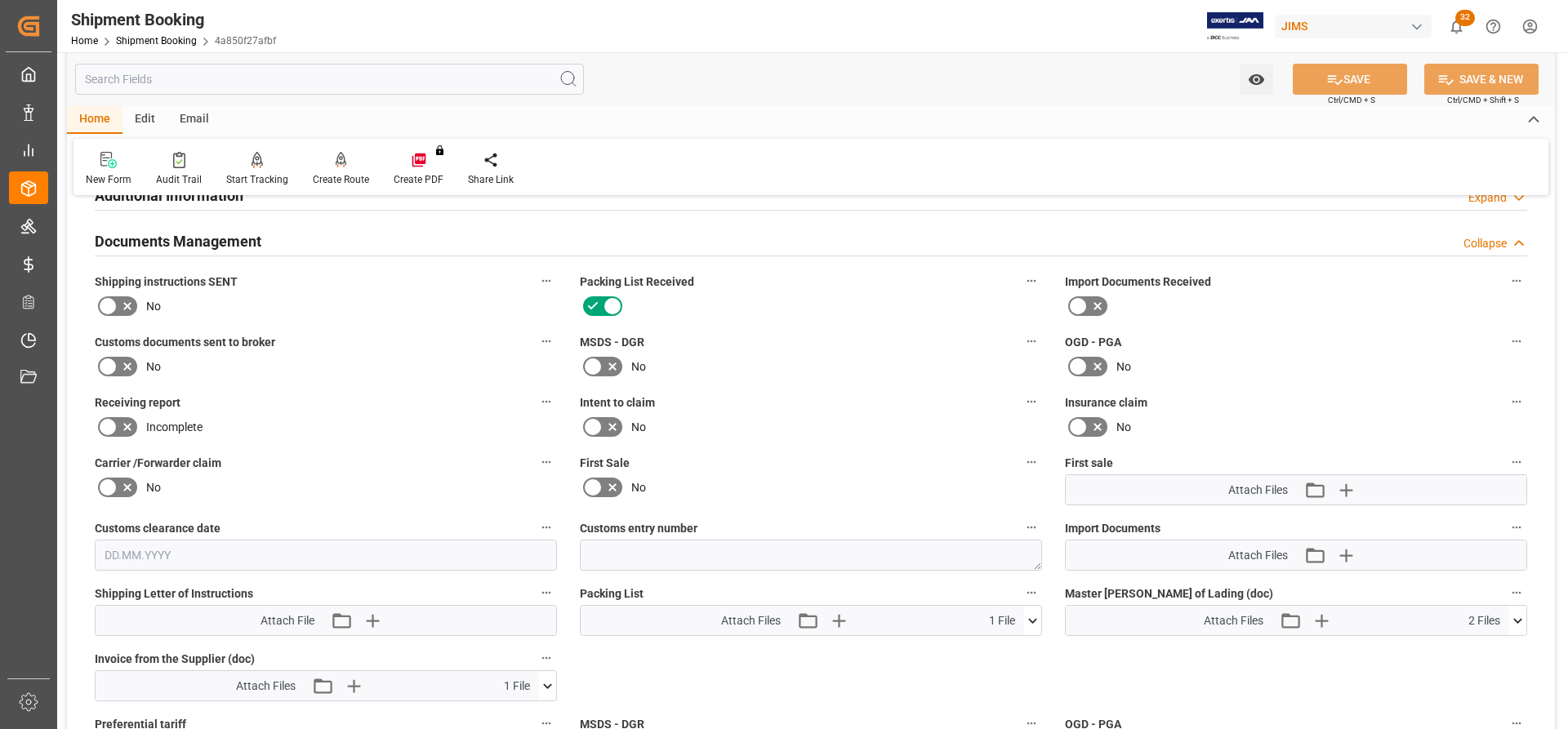
click at [108, 370] on icon at bounding box center [108, 366] width 20 height 20
click at [0, 0] on input "checkbox" at bounding box center [0, 0] width 0 height 0
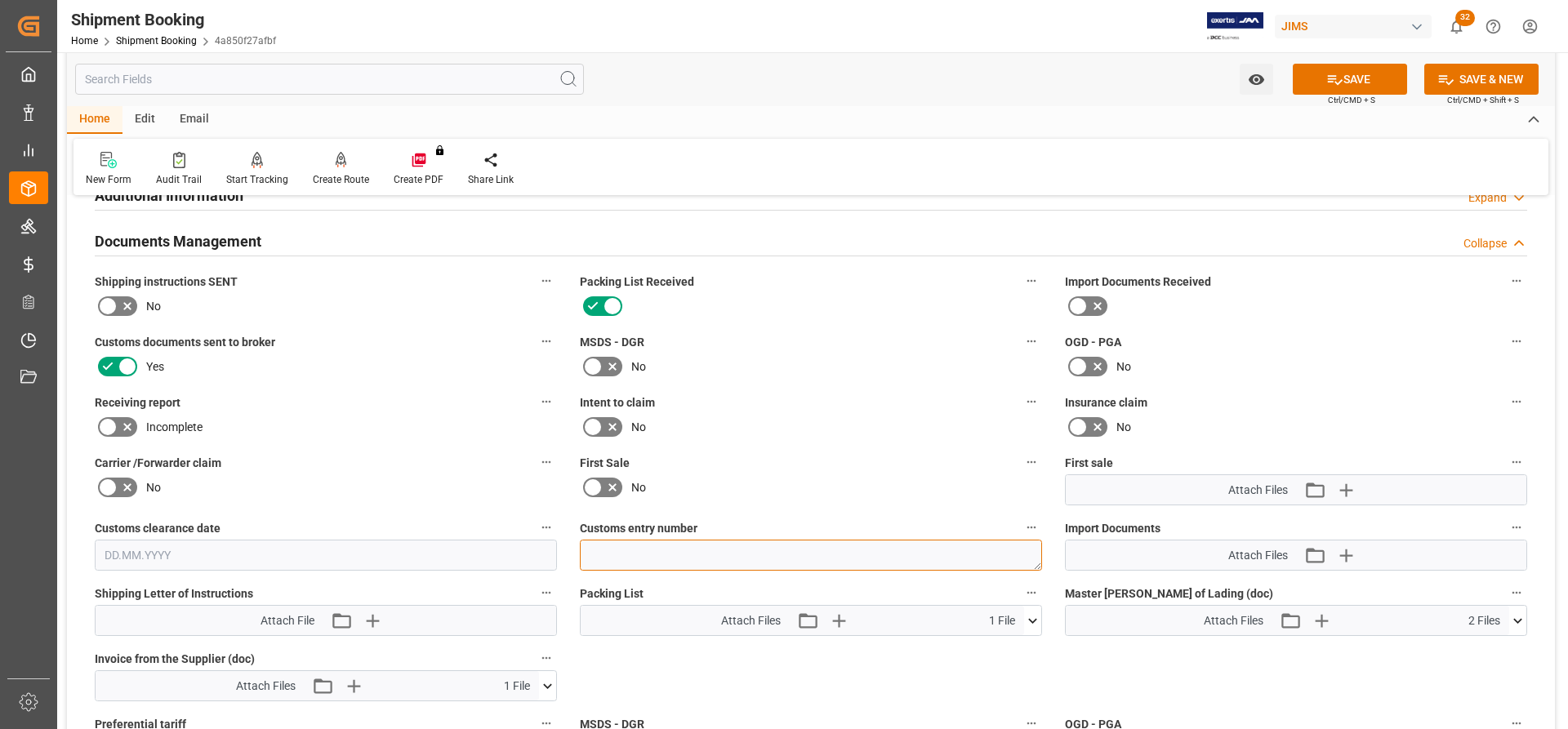
click at [604, 555] on textarea at bounding box center [811, 555] width 462 height 31
paste textarea "13391-69289497-3"
type textarea "13391-69289497-3"
click at [1379, 81] on button "SAVE" at bounding box center [1350, 80] width 114 height 31
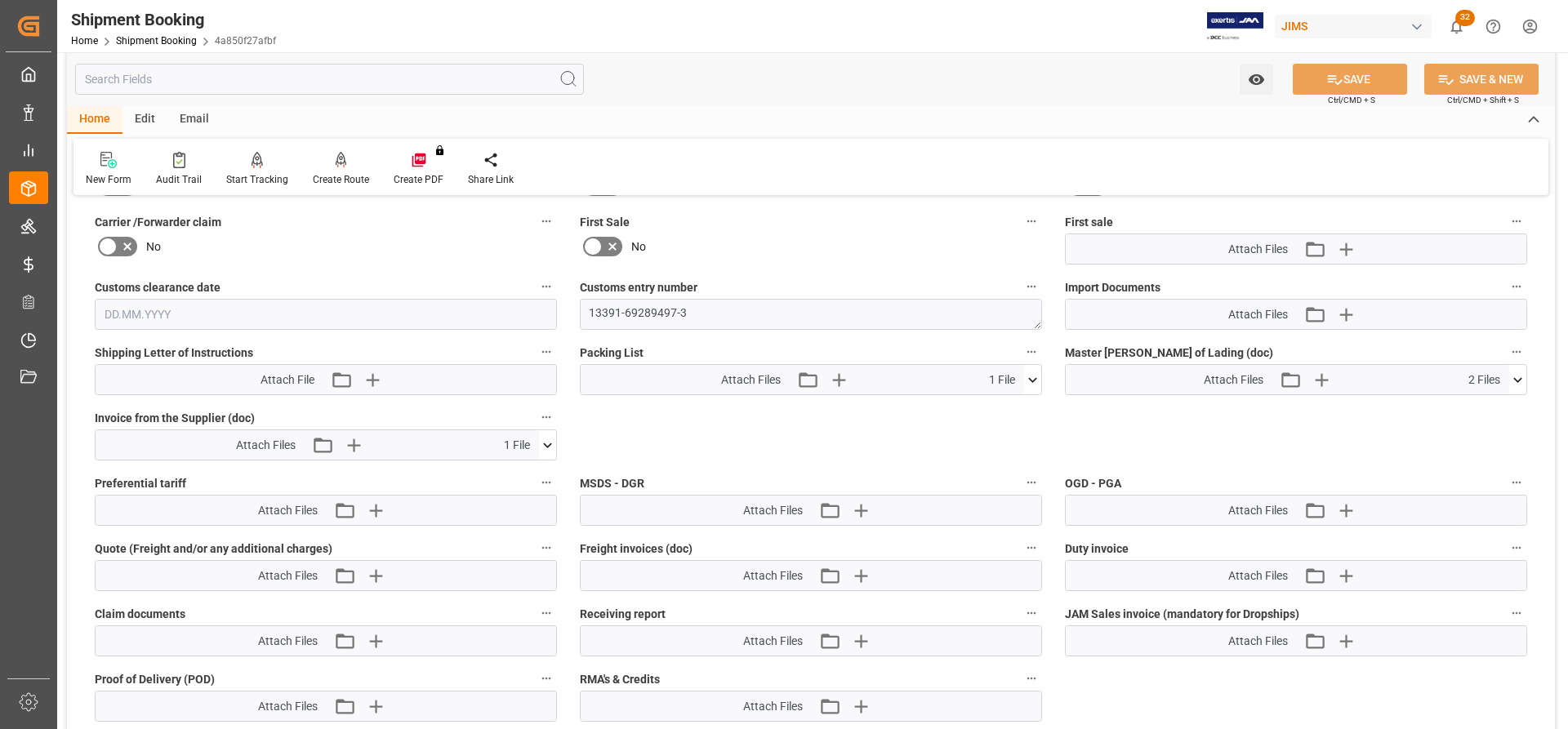
scroll to position [816, 0]
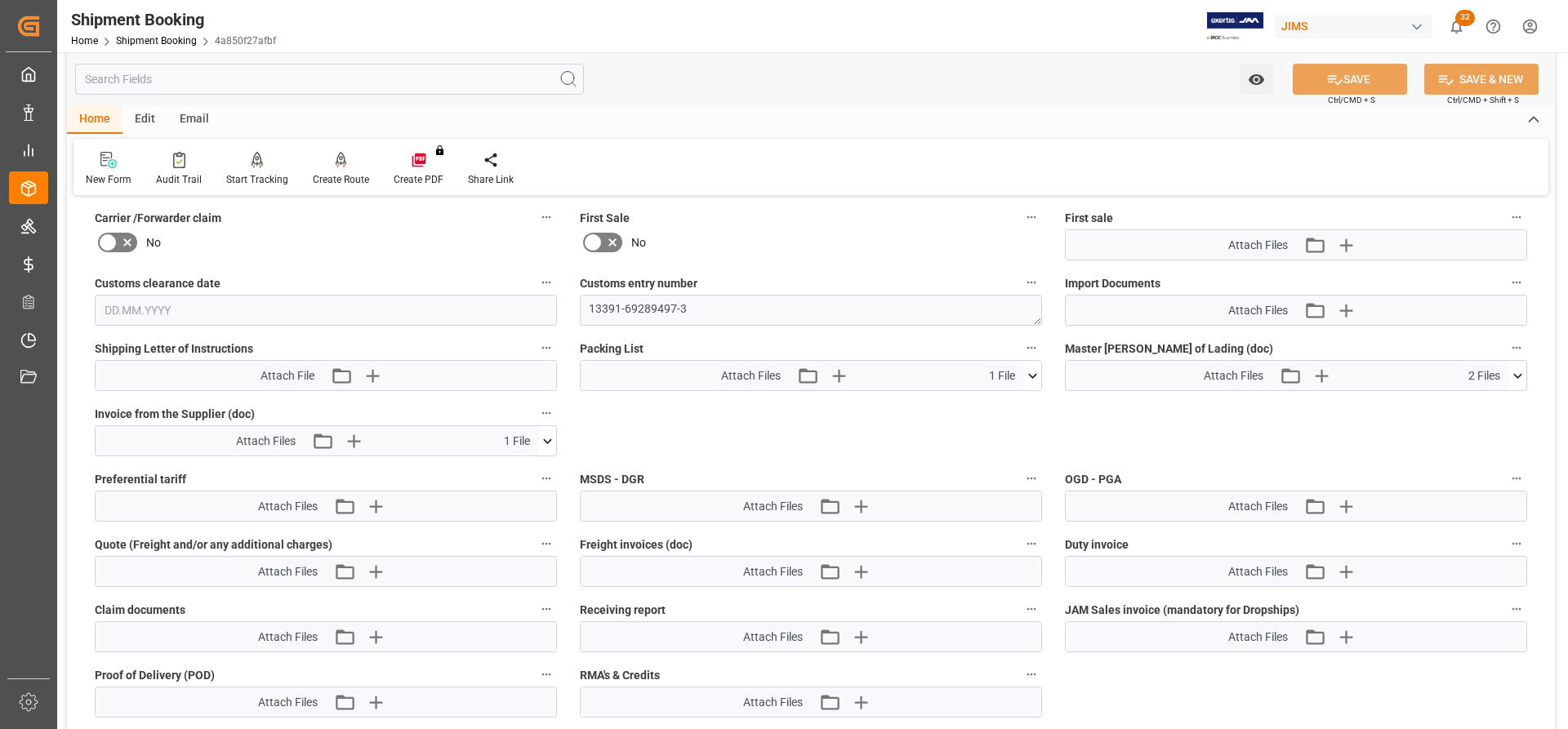
click at [1516, 375] on icon at bounding box center [1517, 375] width 9 height 5
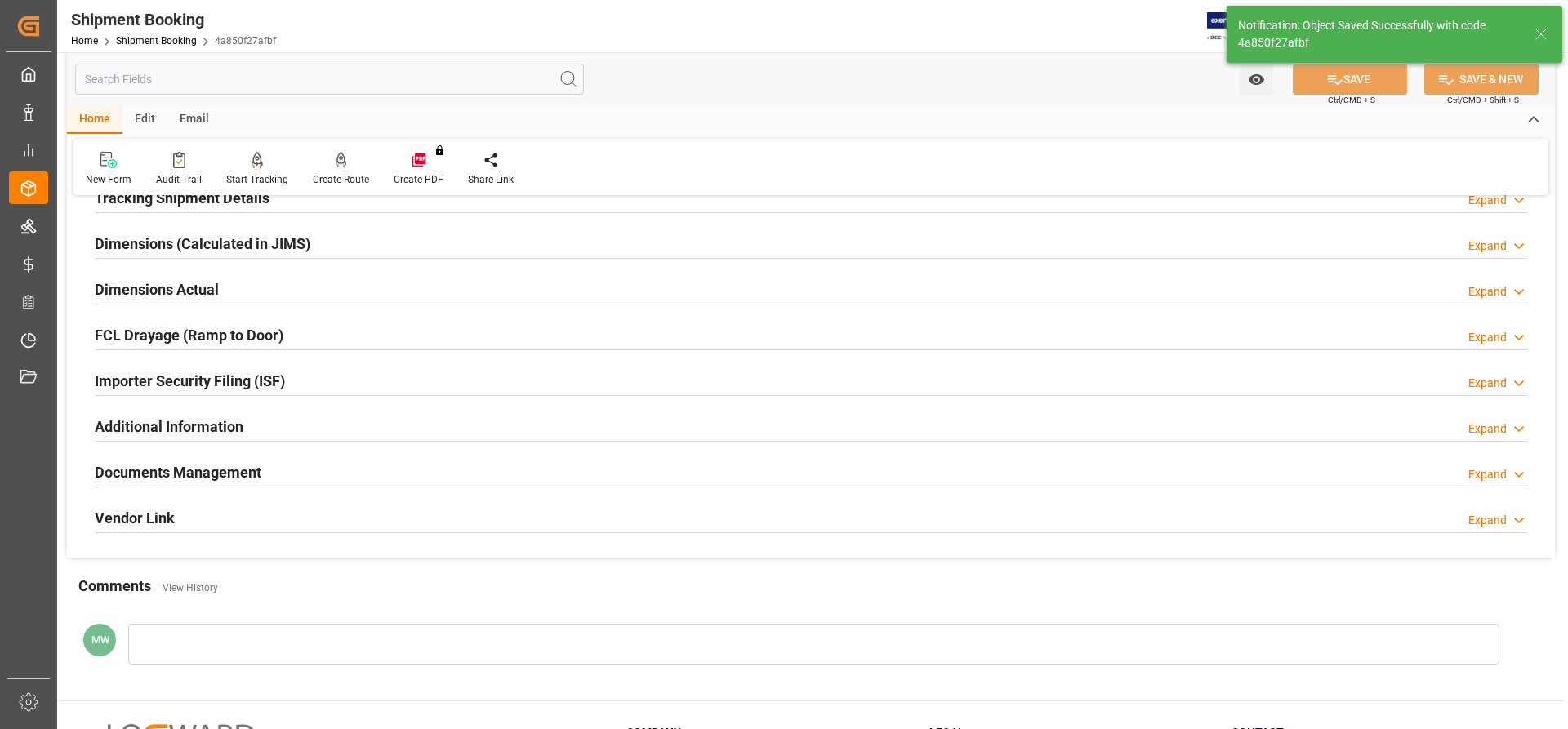
scroll to position [358, 0]
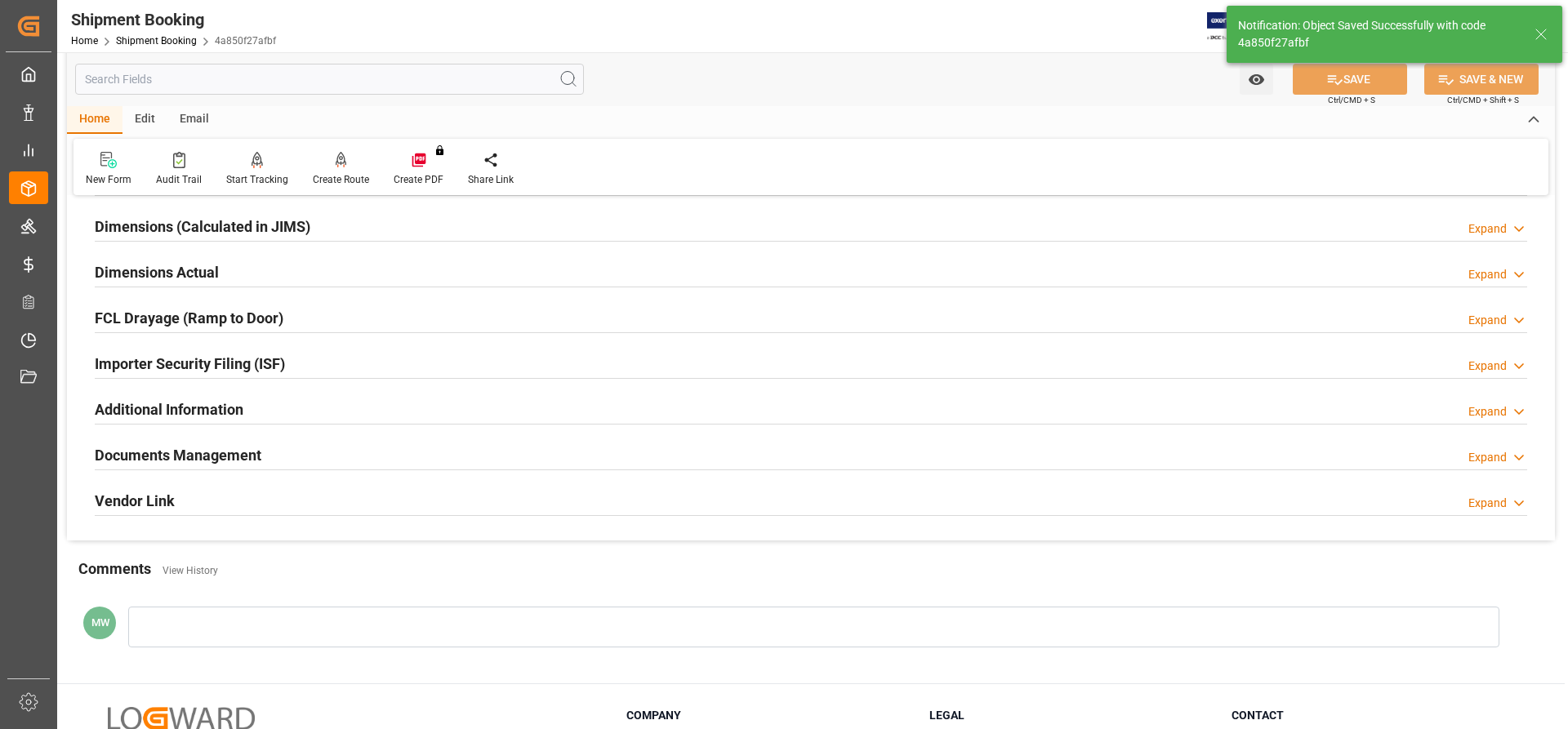
click at [230, 448] on h2 "Documents Management" at bounding box center [177, 455] width 166 height 22
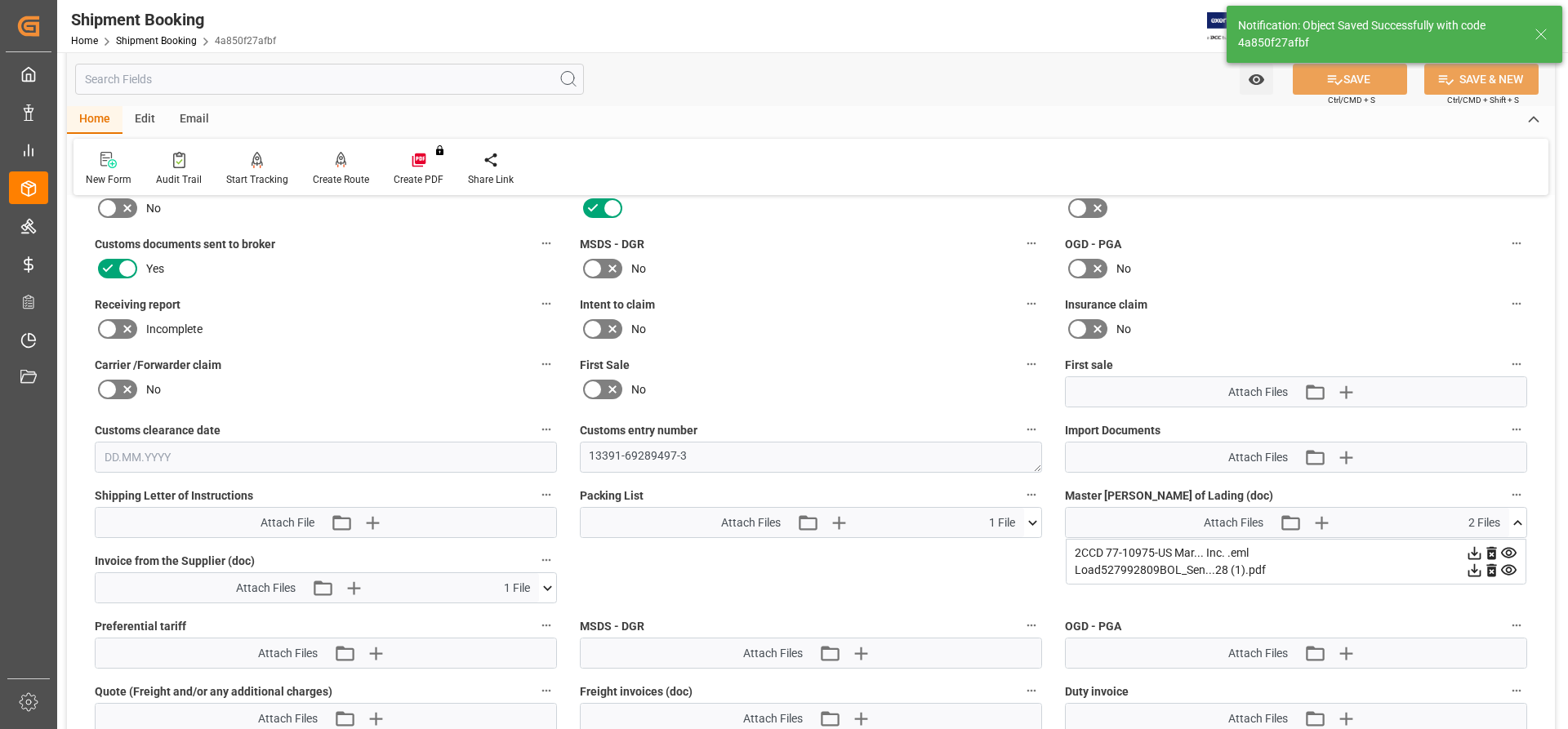
scroll to position [765, 0]
